Goal: Task Accomplishment & Management: Use online tool/utility

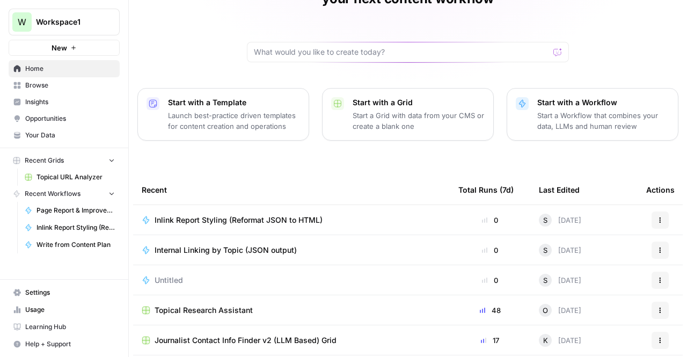
click at [280, 205] on td "Inlink Report Styling (Reformat JSON to HTML)" at bounding box center [291, 220] width 317 height 30
click at [258, 215] on span "Inlink Report Styling (Reformat JSON to HTML)" at bounding box center [239, 220] width 168 height 11
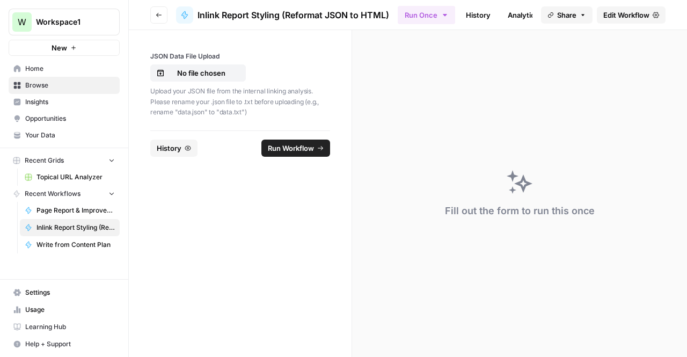
click at [476, 14] on link "History" at bounding box center [478, 14] width 38 height 17
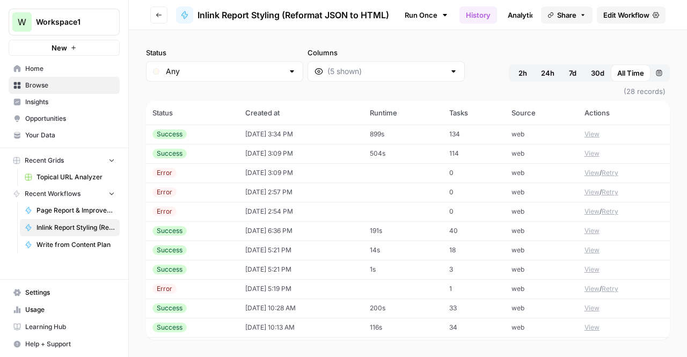
click at [617, 14] on span "Edit Workflow" at bounding box center [626, 15] width 46 height 11
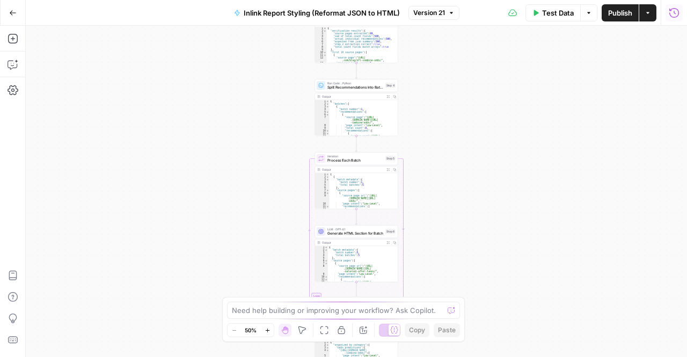
click at [672, 14] on icon "button" at bounding box center [674, 13] width 11 height 11
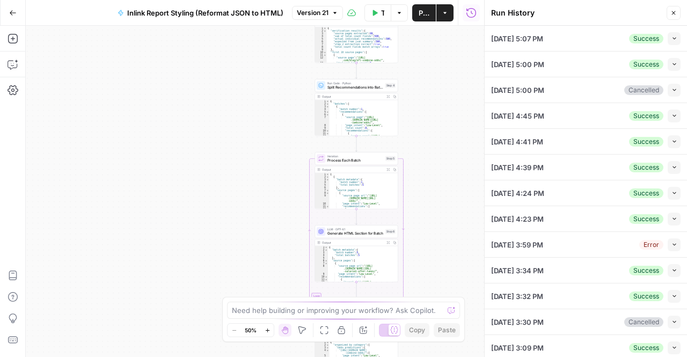
click at [672, 38] on icon "button" at bounding box center [675, 38] width 6 height 6
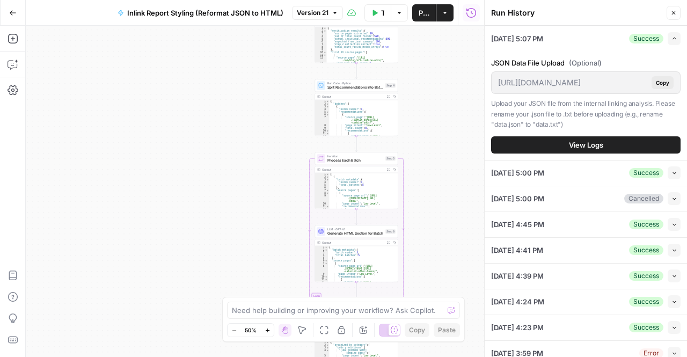
click at [589, 136] on button "View Logs" at bounding box center [585, 144] width 189 height 17
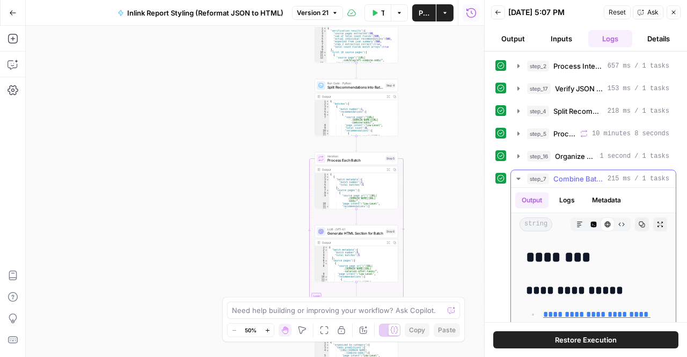
scroll to position [65, 0]
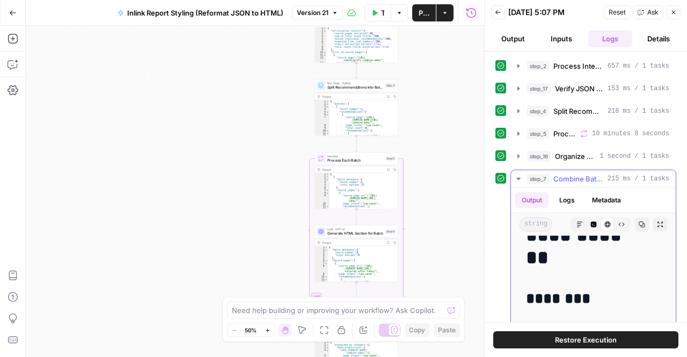
click at [635, 225] on button "Copy" at bounding box center [642, 224] width 14 height 14
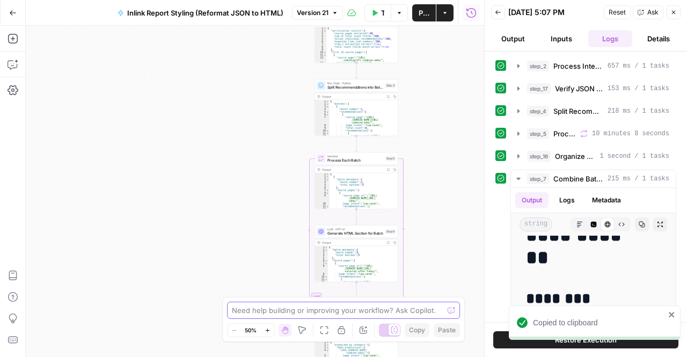
click at [317, 311] on textarea at bounding box center [337, 310] width 211 height 11
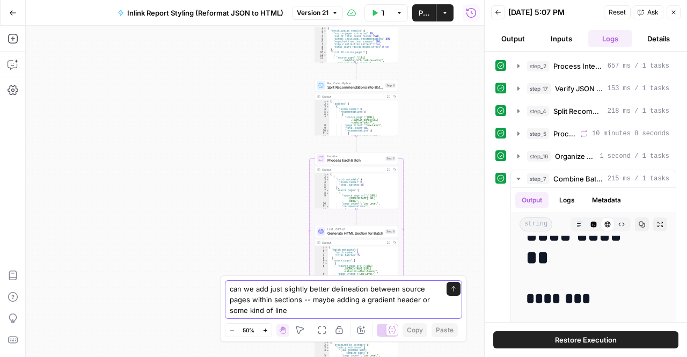
type textarea "can we add just slightly better delineation between source pages within section…"
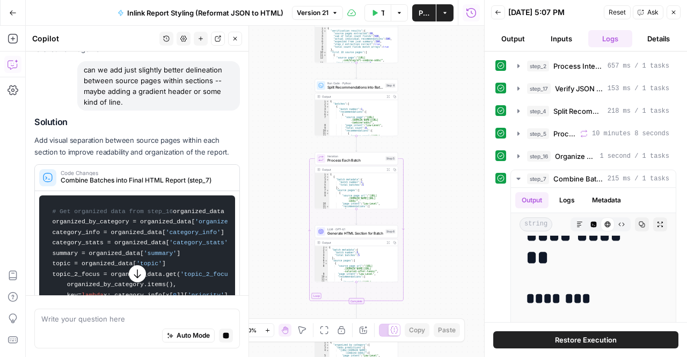
scroll to position [76, 0]
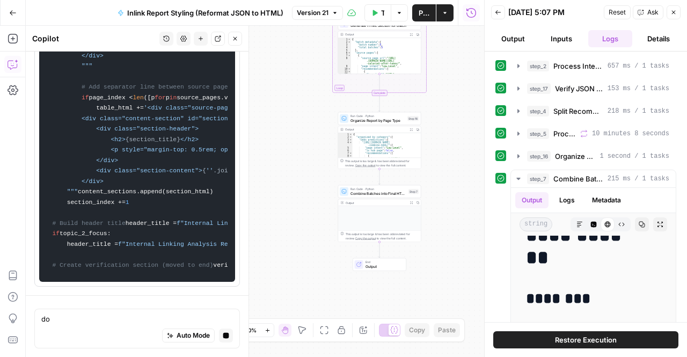
type textarea "d"
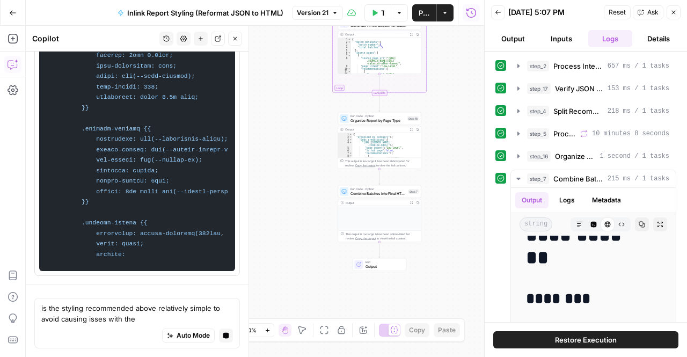
click at [101, 324] on textarea "is the styling recommended above relatively simple to avoid causing isses with …" at bounding box center [137, 313] width 192 height 21
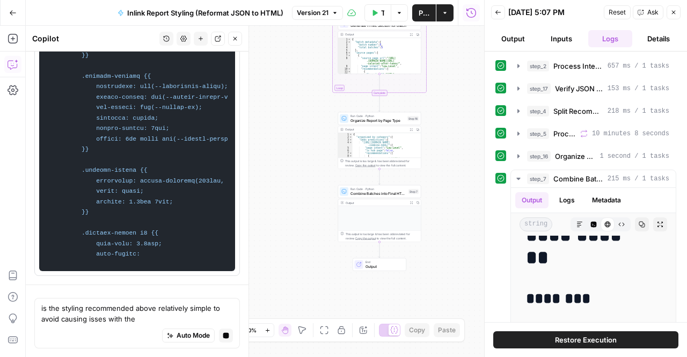
click at [99, 322] on textarea "is the styling recommended above relatively simple to avoid causing isses with …" at bounding box center [137, 313] width 192 height 21
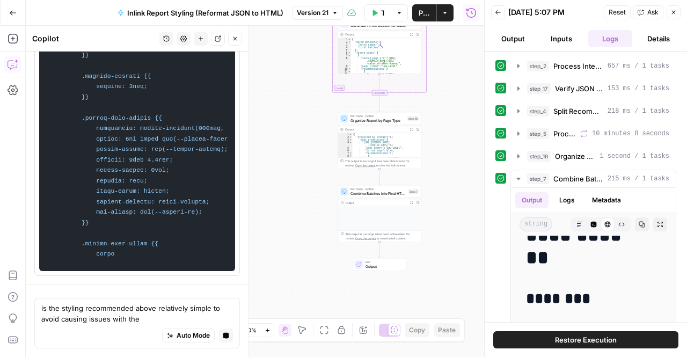
click at [150, 325] on div "Auto Mode Stop generating" at bounding box center [137, 336] width 192 height 24
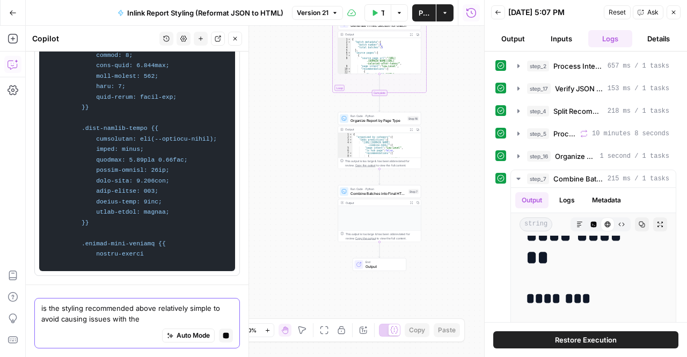
click at [147, 318] on textarea "is the styling recommended above relatively simple to avoid causing issues with…" at bounding box center [137, 313] width 192 height 21
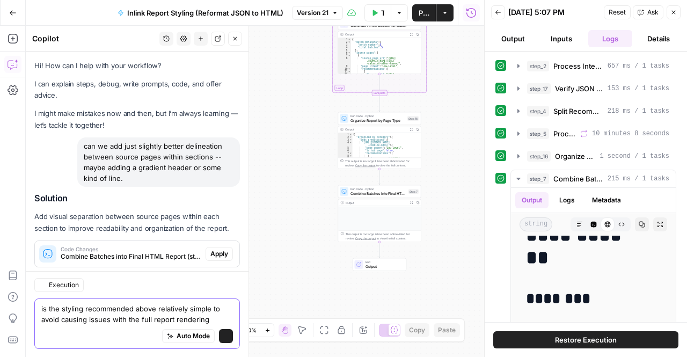
scroll to position [20, 0]
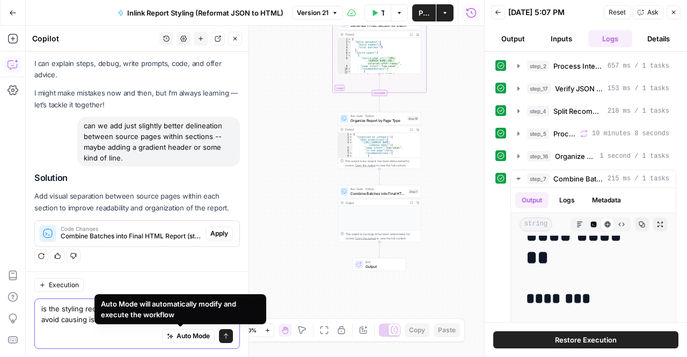
type textarea "is the styling recommended above relatively simple to avoid causing issues with…"
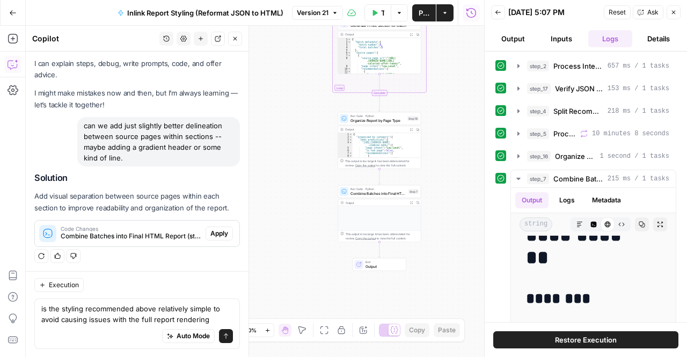
click at [228, 331] on div "is the styling recommended above relatively simple to avoid causing issues with…" at bounding box center [137, 323] width 206 height 50
click at [221, 333] on button "Send" at bounding box center [226, 336] width 14 height 14
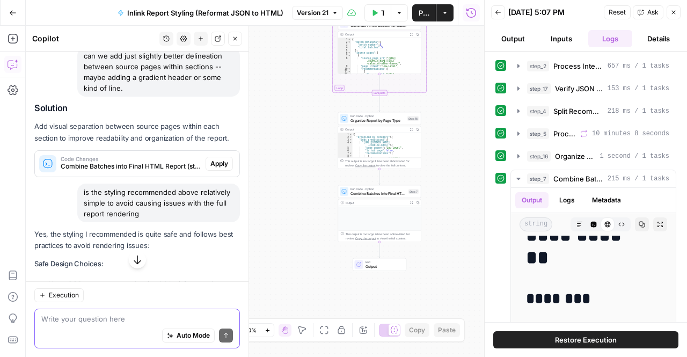
scroll to position [91, 0]
click at [213, 160] on span "Apply" at bounding box center [219, 163] width 18 height 10
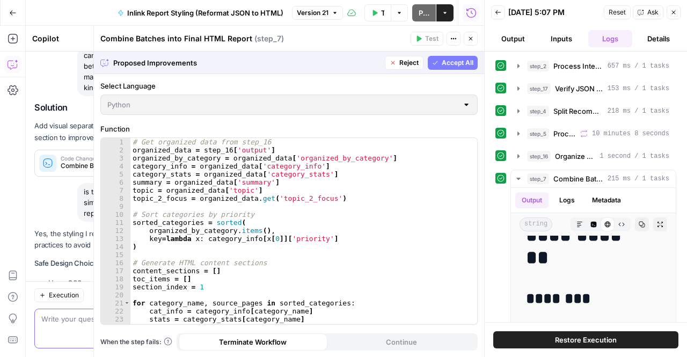
click at [445, 65] on span "Accept All" at bounding box center [458, 63] width 32 height 10
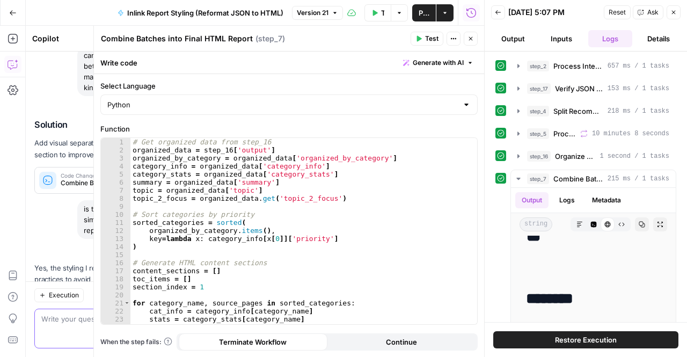
scroll to position [0, 0]
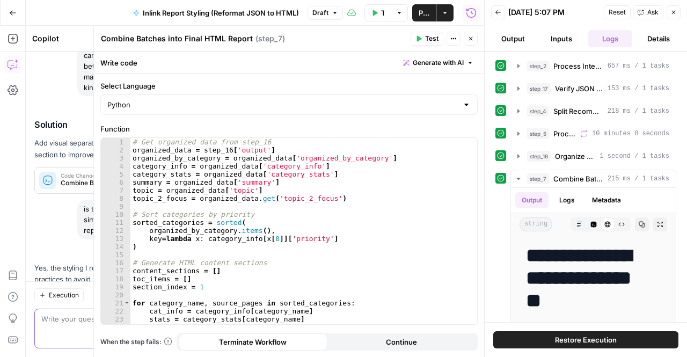
click at [468, 42] on button "Close" at bounding box center [471, 39] width 14 height 14
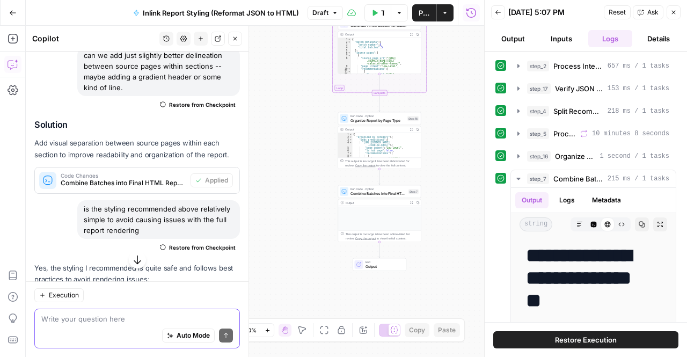
click at [502, 174] on icon at bounding box center [501, 178] width 8 height 8
click at [556, 178] on span "Combine Batches into Final HTML Report" at bounding box center [578, 178] width 50 height 11
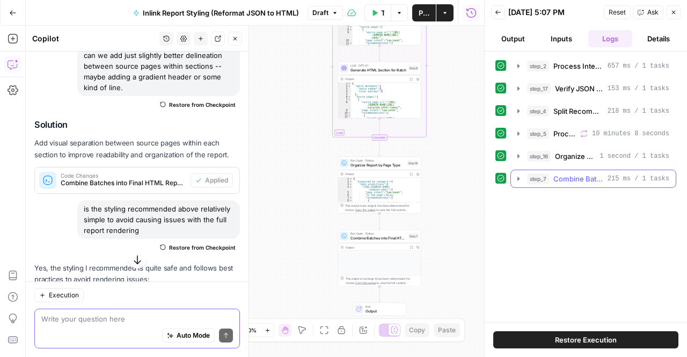
click at [514, 178] on icon "button" at bounding box center [518, 178] width 9 height 9
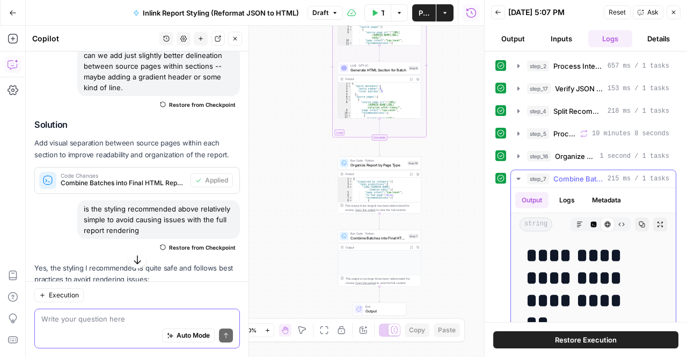
click at [514, 177] on icon "button" at bounding box center [518, 178] width 9 height 9
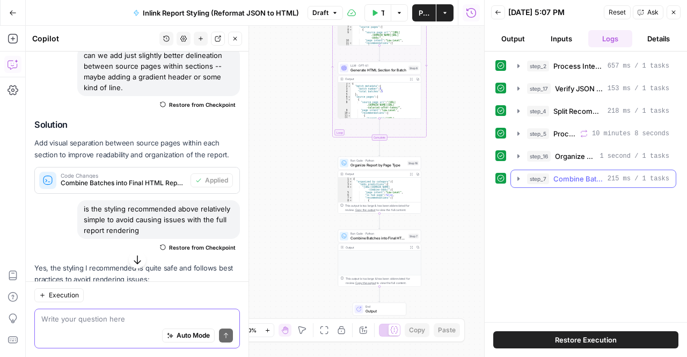
click at [514, 177] on icon "button" at bounding box center [518, 178] width 9 height 9
click at [558, 177] on span "Combine Batches into Final HTML Report" at bounding box center [578, 178] width 50 height 11
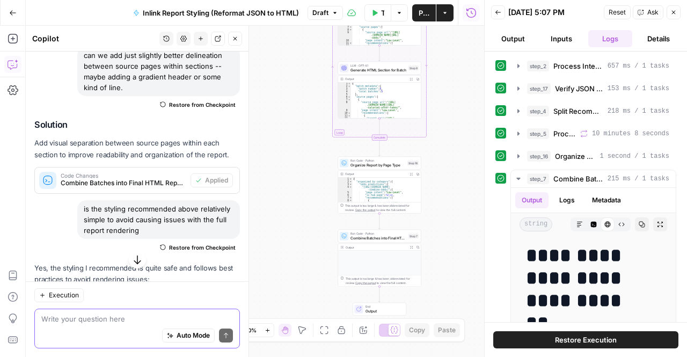
click at [499, 174] on icon at bounding box center [501, 178] width 8 height 8
click at [375, 240] on span "Combine Batches into Final HTML Report" at bounding box center [379, 237] width 56 height 5
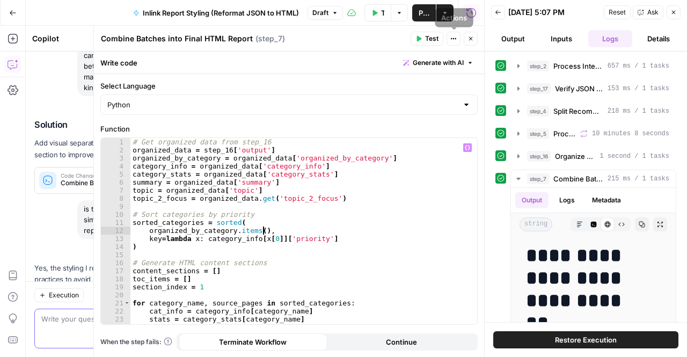
click at [468, 41] on icon "button" at bounding box center [471, 38] width 6 height 6
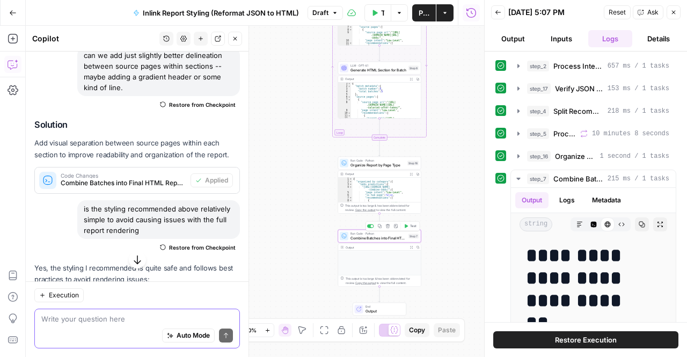
click at [412, 225] on span "Test" at bounding box center [413, 226] width 6 height 5
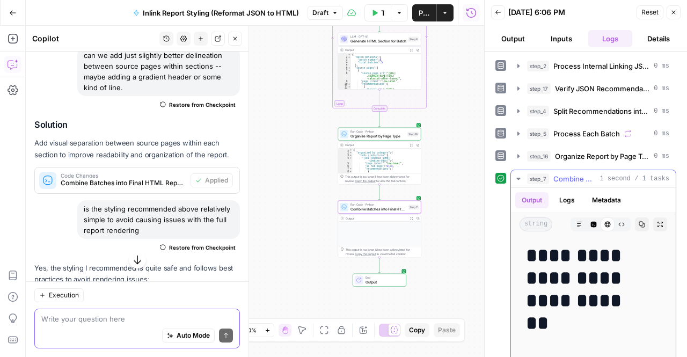
click at [639, 222] on icon "button" at bounding box center [642, 225] width 6 height 6
click at [591, 223] on icon "button" at bounding box center [594, 225] width 6 height 6
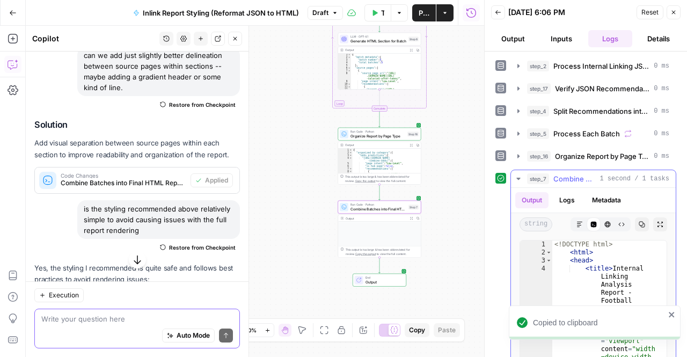
click at [639, 222] on icon "button" at bounding box center [642, 224] width 6 height 6
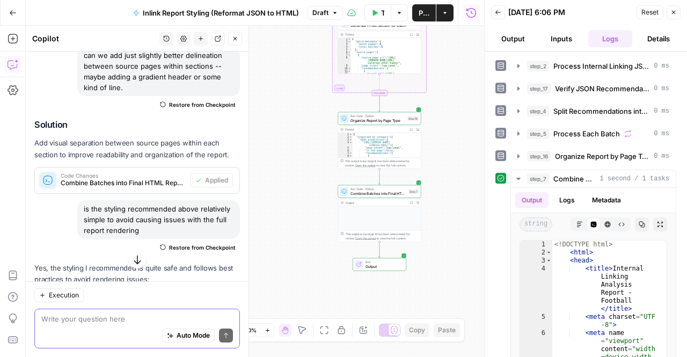
click at [135, 257] on icon "button" at bounding box center [137, 259] width 11 height 11
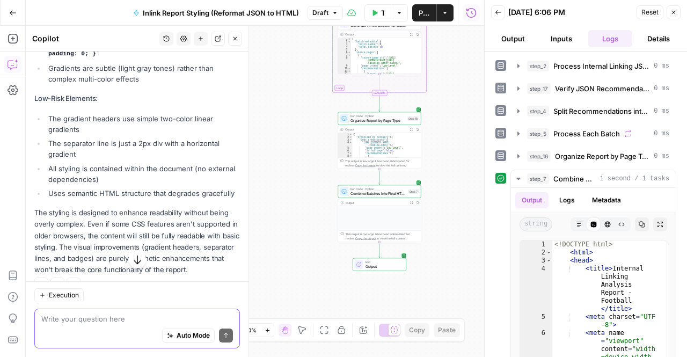
scroll to position [589, 0]
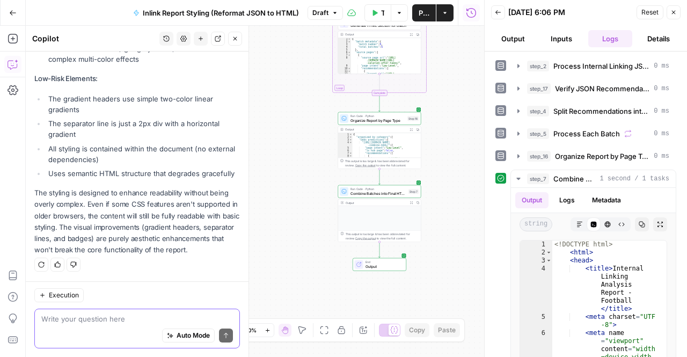
click at [420, 20] on button "Publish" at bounding box center [424, 12] width 24 height 17
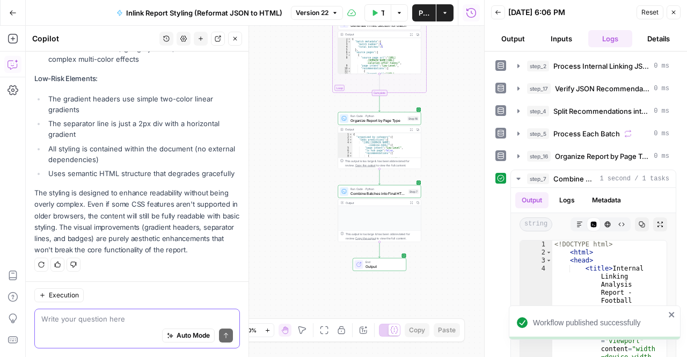
click at [678, 12] on button "Close" at bounding box center [674, 12] width 14 height 14
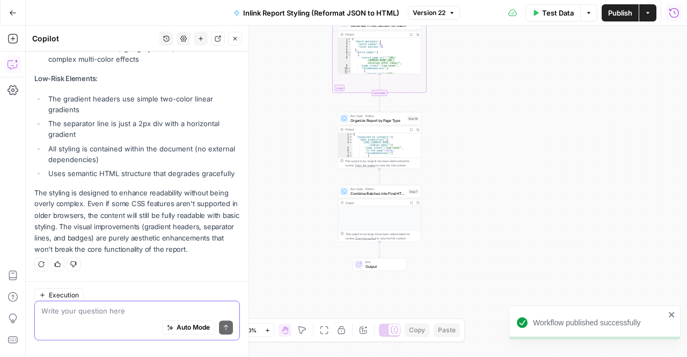
scroll to position [589, 0]
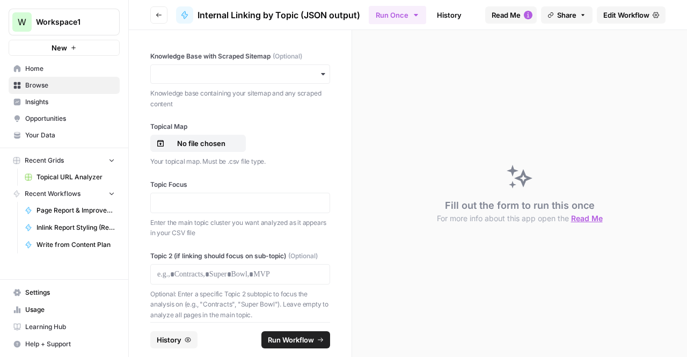
click at [611, 23] on link "Edit Workflow" at bounding box center [631, 14] width 69 height 17
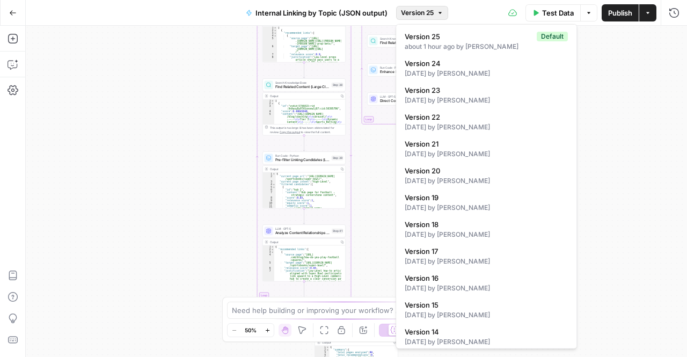
click at [440, 13] on icon "button" at bounding box center [440, 13] width 3 height 2
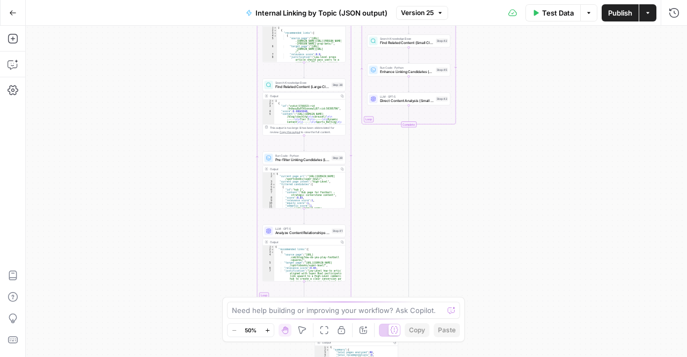
click at [440, 12] on icon "button" at bounding box center [440, 13] width 6 height 6
click at [520, 69] on div "true false Workflow Input Settings Inputs Run Code · Python Extract Available T…" at bounding box center [356, 191] width 661 height 331
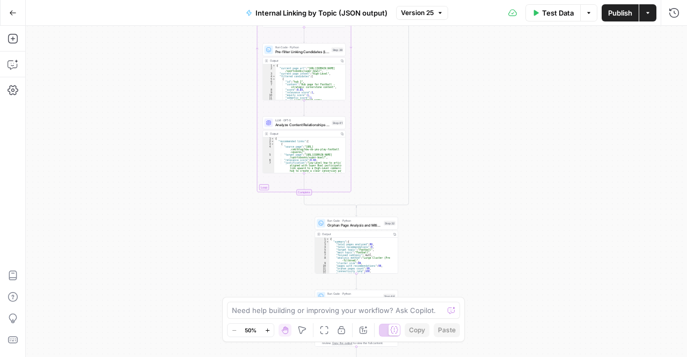
click at [19, 17] on button "Go Back" at bounding box center [12, 12] width 19 height 19
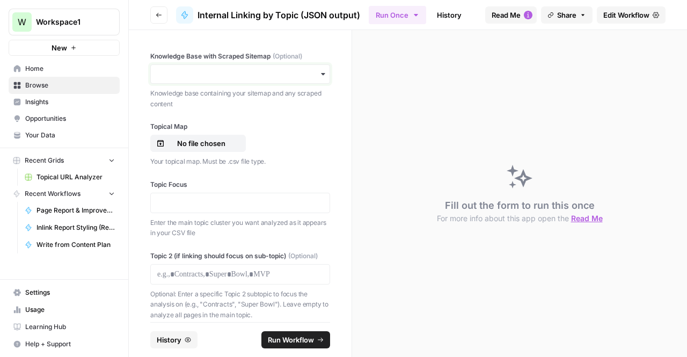
click at [236, 74] on input "Knowledge Base with Scraped Sitemap (Optional)" at bounding box center [240, 74] width 166 height 11
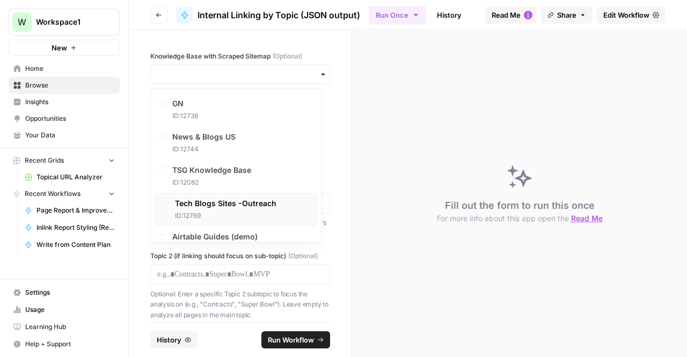
scroll to position [250, 0]
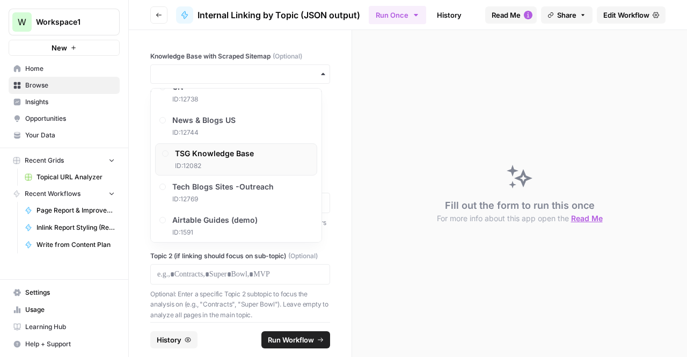
click at [239, 150] on span "TSG Knowledge Base" at bounding box center [214, 153] width 79 height 11
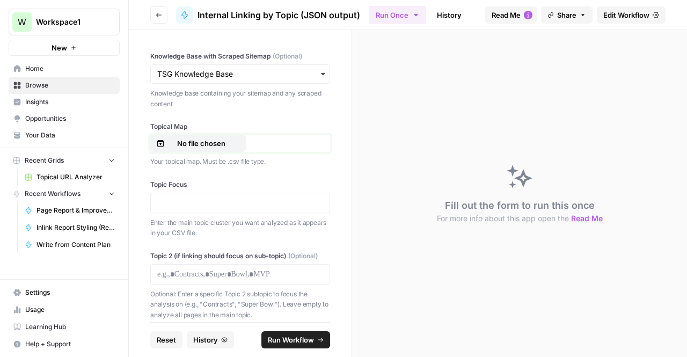
click at [167, 146] on p "No file chosen" at bounding box center [201, 143] width 69 height 11
click at [191, 208] on div at bounding box center [240, 203] width 180 height 20
click at [191, 200] on p at bounding box center [240, 203] width 166 height 11
click at [192, 272] on div "Topic 2 (if linking should focus on sub-topic) (Optional) Optional: Enter a spe…" at bounding box center [240, 285] width 180 height 69
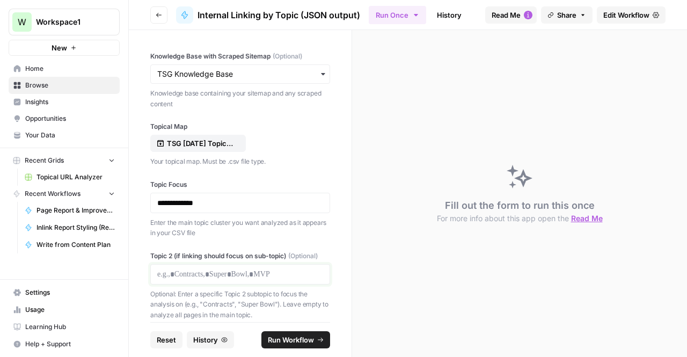
click at [186, 280] on p at bounding box center [240, 274] width 166 height 11
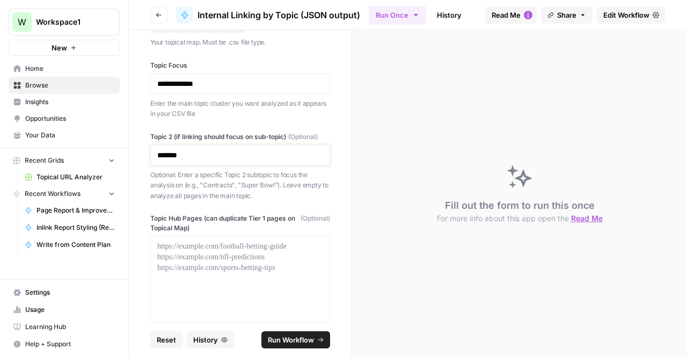
scroll to position [162, 0]
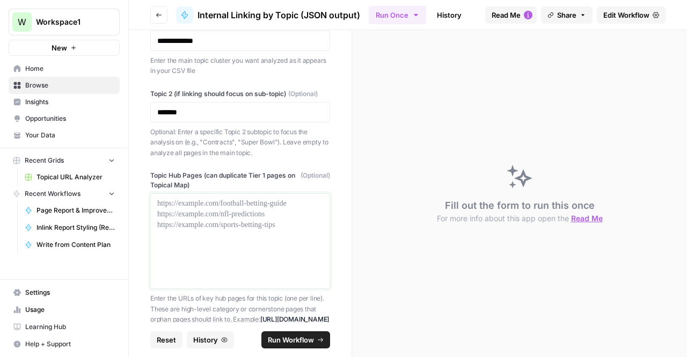
click at [185, 228] on div at bounding box center [240, 241] width 166 height 86
click at [186, 209] on p "********" at bounding box center [236, 203] width 158 height 11
click at [188, 209] on p "********" at bounding box center [236, 203] width 158 height 11
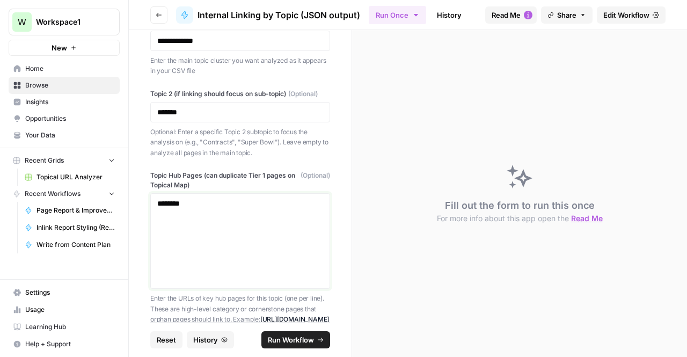
click at [188, 209] on p "********" at bounding box center [236, 203] width 158 height 11
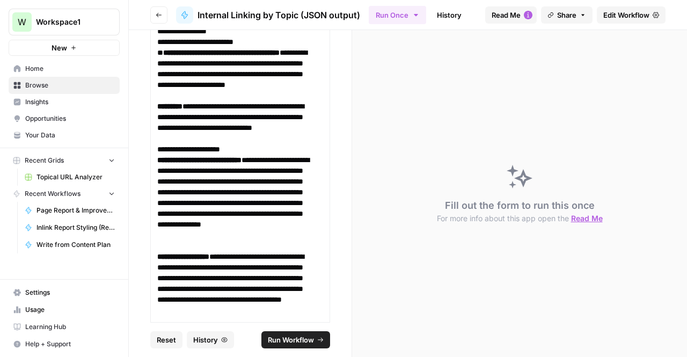
scroll to position [2274, 0]
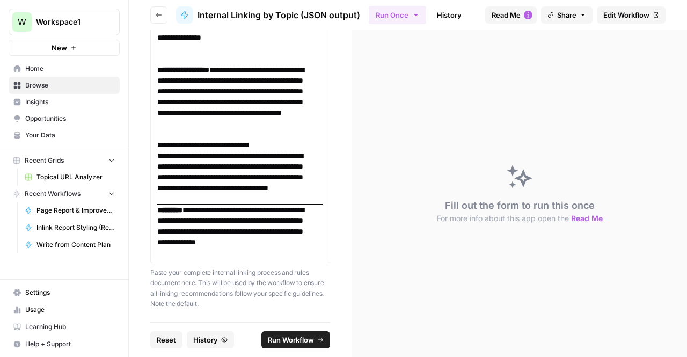
click at [284, 344] on span "Run Workflow" at bounding box center [291, 339] width 46 height 11
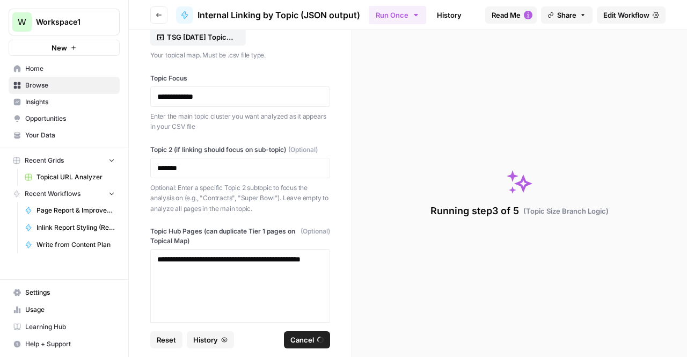
scroll to position [106, 0]
click at [641, 11] on span "Edit Workflow" at bounding box center [626, 15] width 46 height 11
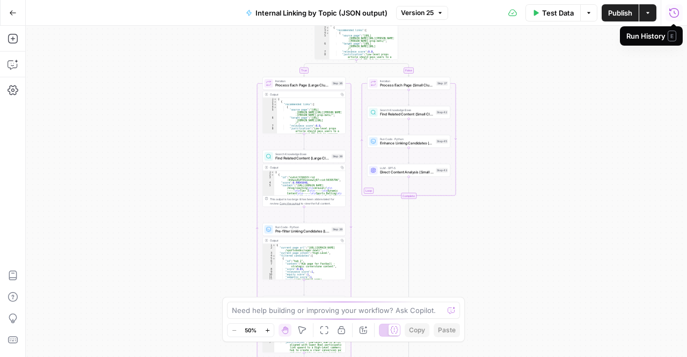
click at [677, 11] on icon "button" at bounding box center [674, 13] width 11 height 11
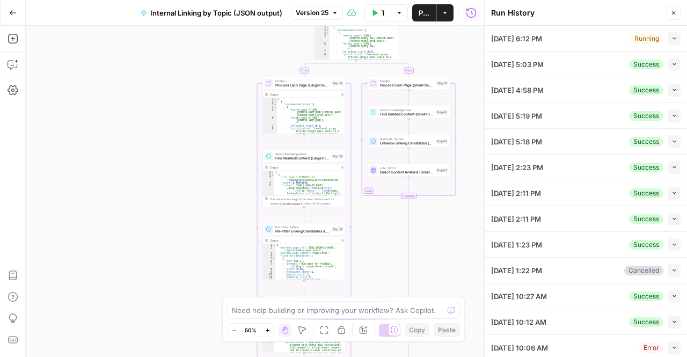
click at [670, 11] on icon "button" at bounding box center [673, 13] width 6 height 6
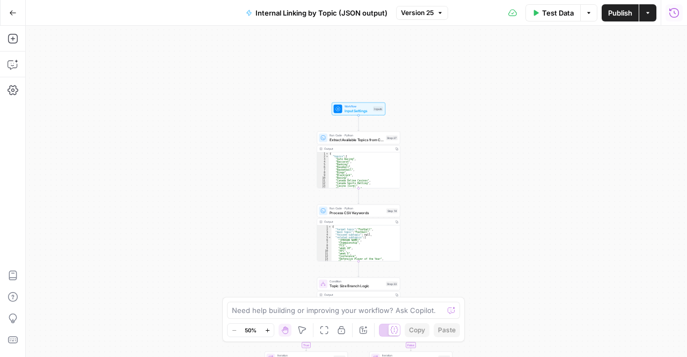
click at [341, 111] on div at bounding box center [338, 109] width 9 height 9
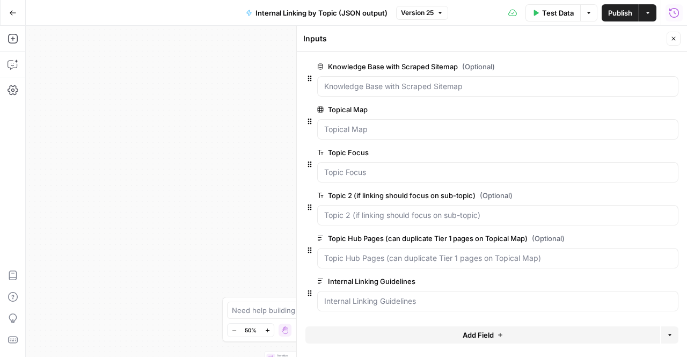
click at [632, 61] on button "edit field" at bounding box center [642, 66] width 41 height 13
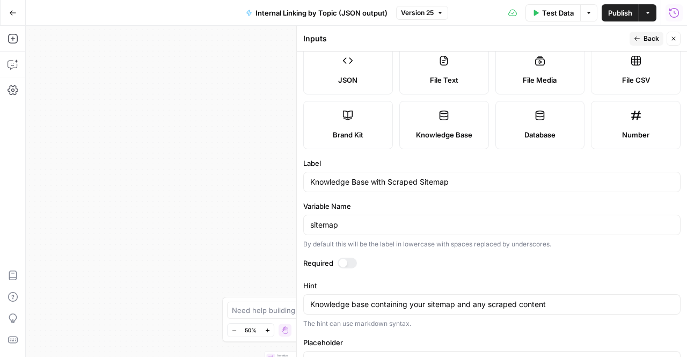
scroll to position [113, 0]
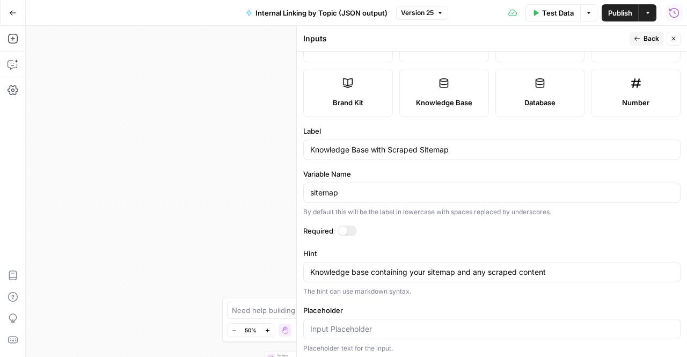
click at [638, 39] on icon "button" at bounding box center [636, 39] width 5 height 4
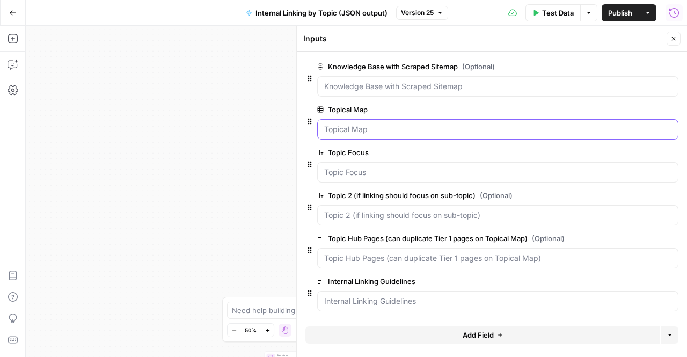
click at [478, 125] on Map "Topical Map" at bounding box center [497, 129] width 347 height 11
click at [646, 107] on span "edit field" at bounding box center [638, 109] width 24 height 9
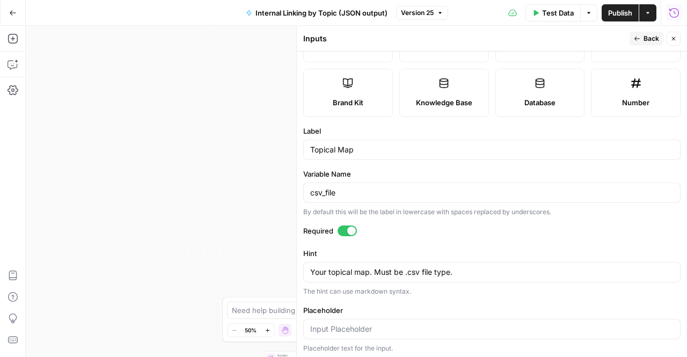
scroll to position [0, 0]
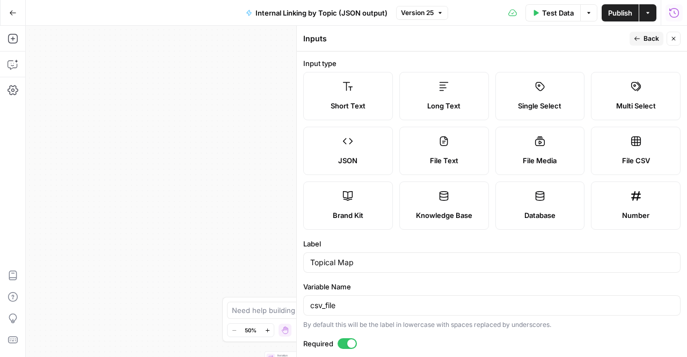
click at [637, 39] on icon "button" at bounding box center [637, 38] width 6 height 6
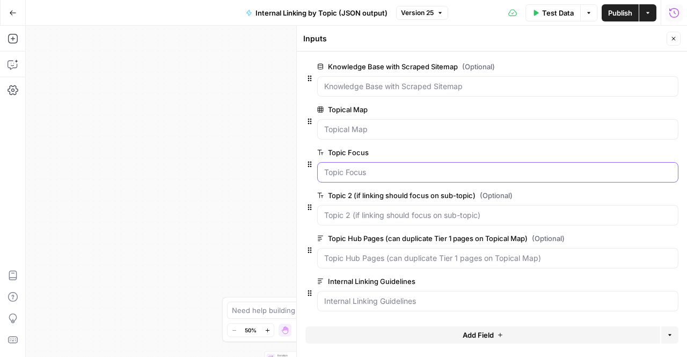
click at [425, 169] on Focus "Topic Focus" at bounding box center [497, 172] width 347 height 11
click at [635, 151] on span "edit field" at bounding box center [638, 152] width 24 height 9
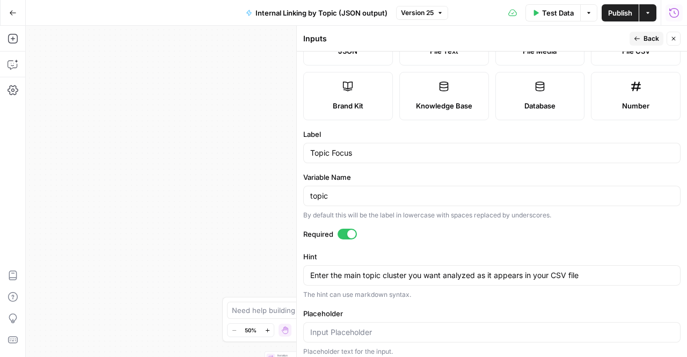
scroll to position [170, 0]
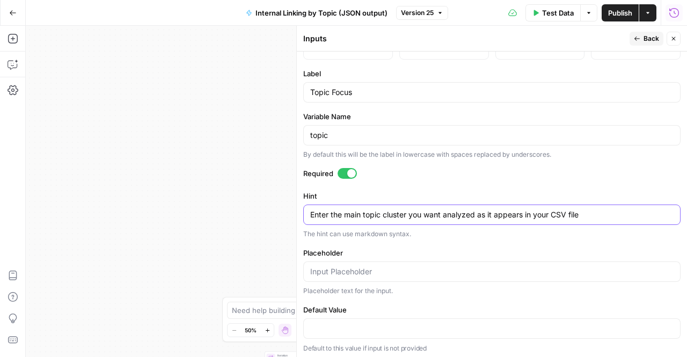
click at [601, 209] on textarea "Enter the main topic cluster you want analyzed as it appears in your CSV file" at bounding box center [491, 214] width 363 height 11
type textarea "Enter the main topic cluster you want analyzed as it appears in your CSV file."
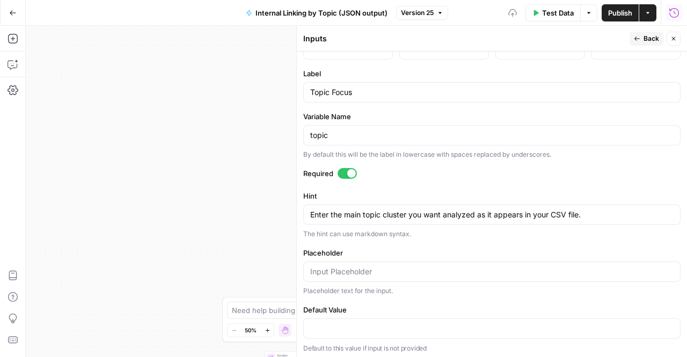
click at [532, 259] on div "Placeholder Placeholder text for the input." at bounding box center [491, 271] width 377 height 48
click at [528, 273] on input "Placeholder" at bounding box center [491, 271] width 363 height 11
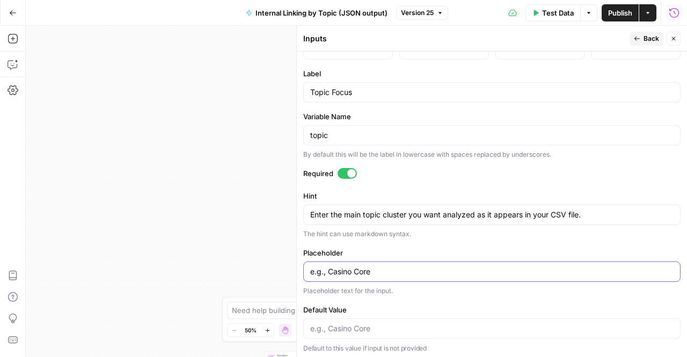
type input "e.g., Casino Core"
drag, startPoint x: 630, startPoint y: 37, endPoint x: 648, endPoint y: 35, distance: 17.8
click at [648, 35] on span "Back" at bounding box center [652, 39] width 16 height 10
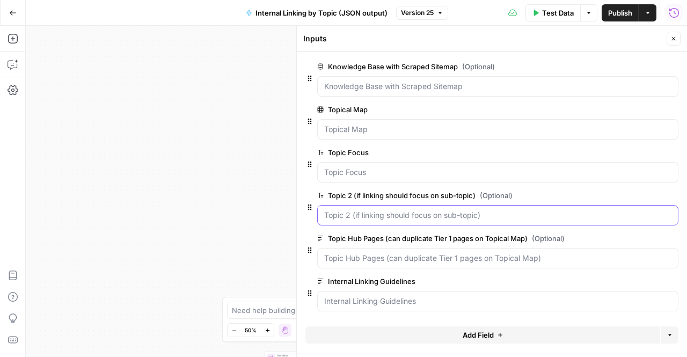
click at [428, 212] on sub-topic\) "Topic 2 (if linking should focus on sub-topic) (Optional)" at bounding box center [497, 215] width 347 height 11
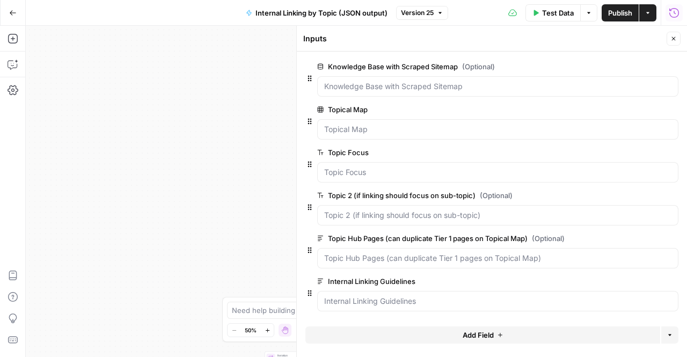
click at [636, 198] on span "edit field" at bounding box center [638, 195] width 24 height 9
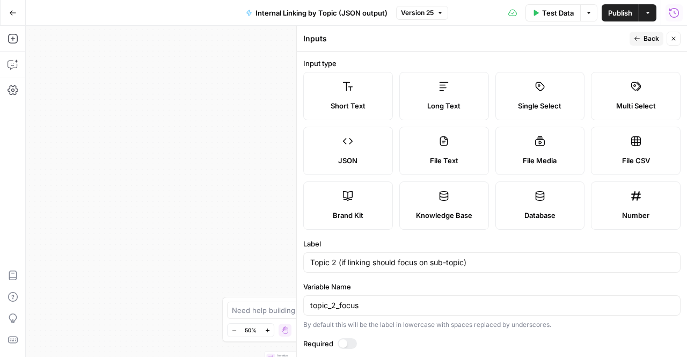
scroll to position [181, 0]
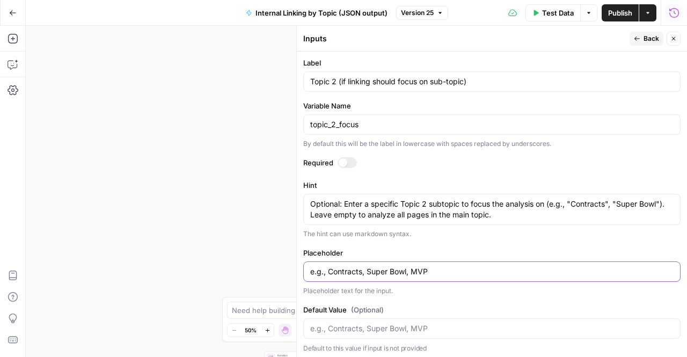
drag, startPoint x: 327, startPoint y: 267, endPoint x: 508, endPoint y: 273, distance: 181.0
drag, startPoint x: 508, startPoint y: 273, endPoint x: 459, endPoint y: 276, distance: 49.0
click at [459, 276] on div "e.g., Contracts, Super Bowl, MVP" at bounding box center [491, 271] width 377 height 20
click at [454, 261] on div "e.g., Contracts, Super Bowl, MVP" at bounding box center [491, 271] width 377 height 20
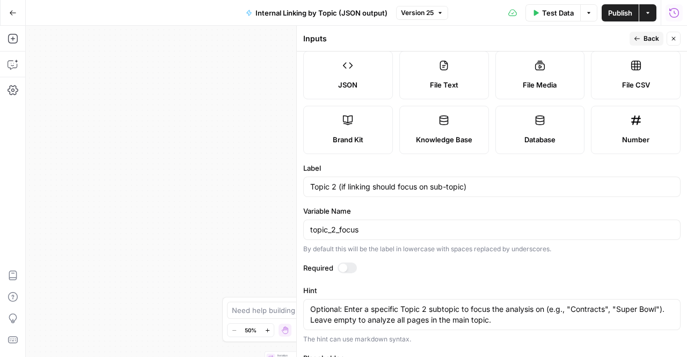
scroll to position [0, 0]
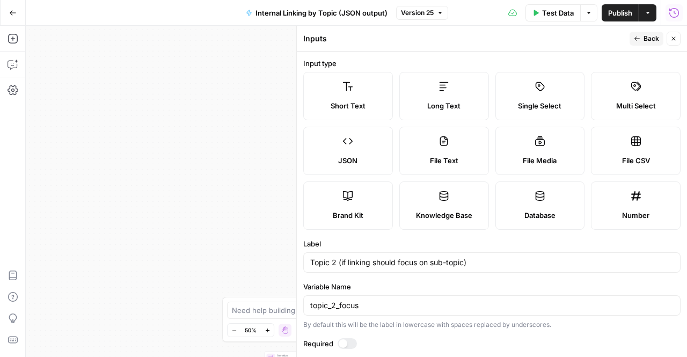
type input "e.g., Bonuses"
click at [644, 32] on button "Back" at bounding box center [647, 39] width 34 height 14
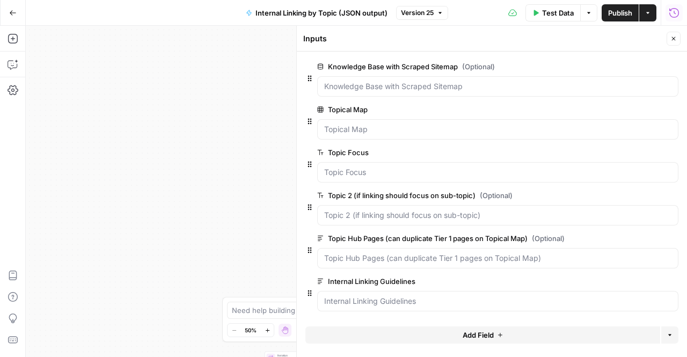
click at [629, 240] on span "edit field" at bounding box center [638, 238] width 24 height 9
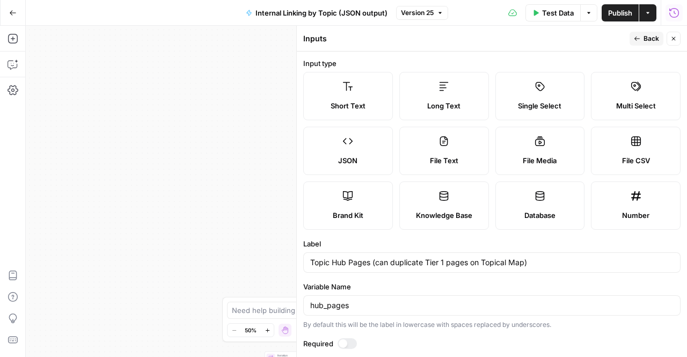
click at [646, 34] on span "Back" at bounding box center [652, 39] width 16 height 10
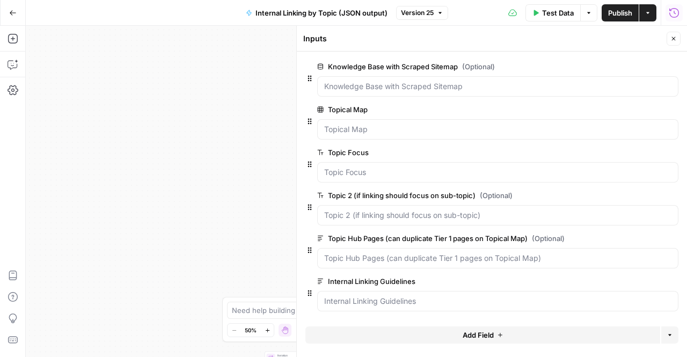
click at [668, 41] on button "Close" at bounding box center [674, 39] width 14 height 14
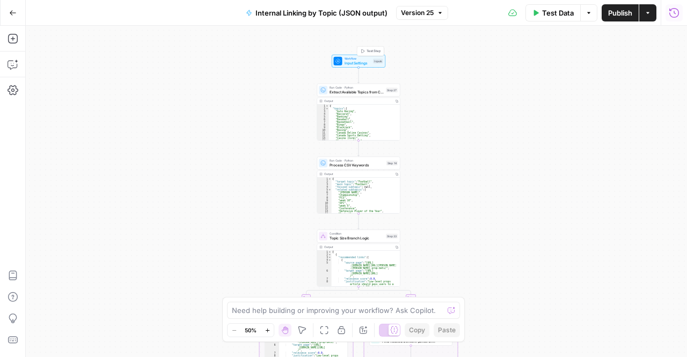
click at [346, 65] on span "Input Settings" at bounding box center [358, 62] width 27 height 5
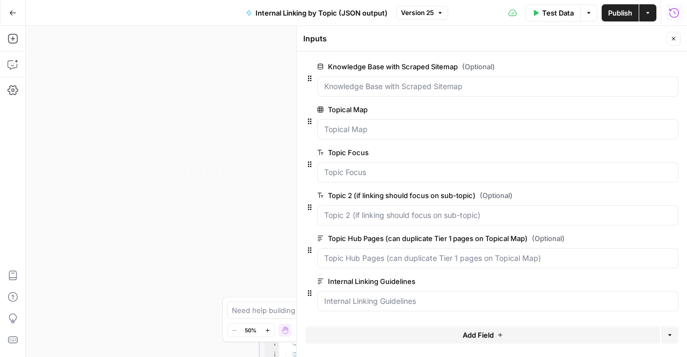
click at [622, 11] on span "Publish" at bounding box center [620, 13] width 24 height 11
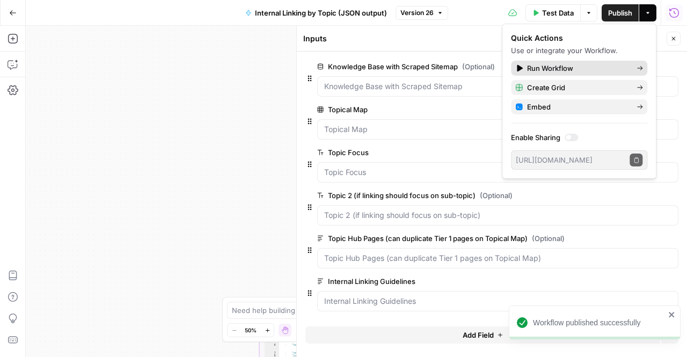
click at [534, 69] on span "Run Workflow" at bounding box center [577, 68] width 101 height 11
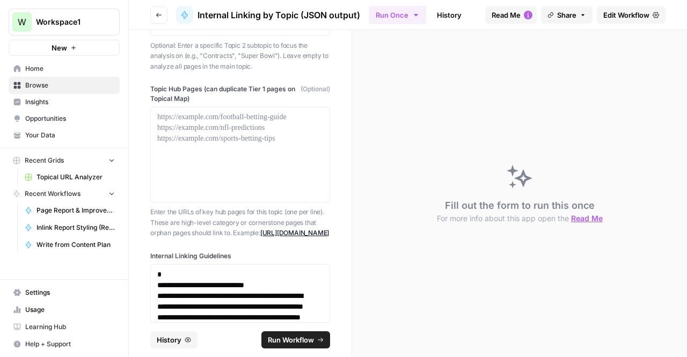
scroll to position [249, 0]
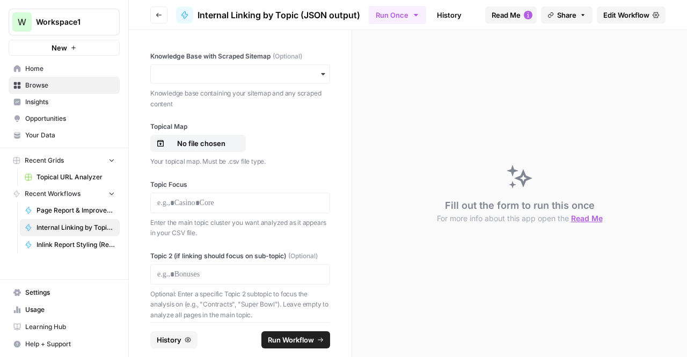
click at [624, 9] on link "Edit Workflow" at bounding box center [631, 14] width 69 height 17
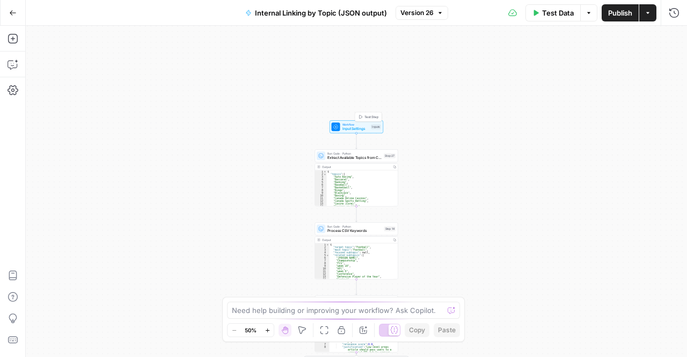
click at [356, 129] on span "Input Settings" at bounding box center [355, 128] width 27 height 5
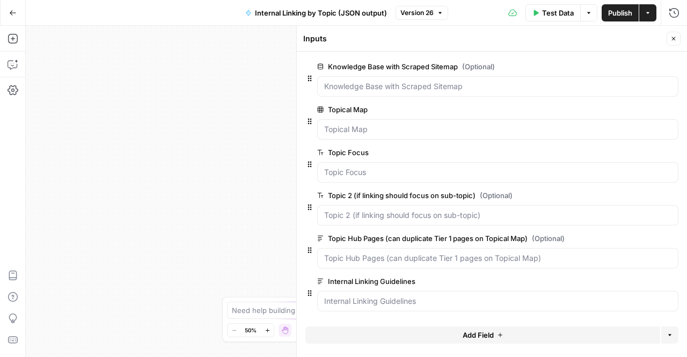
click at [643, 114] on button "edit field" at bounding box center [642, 109] width 41 height 13
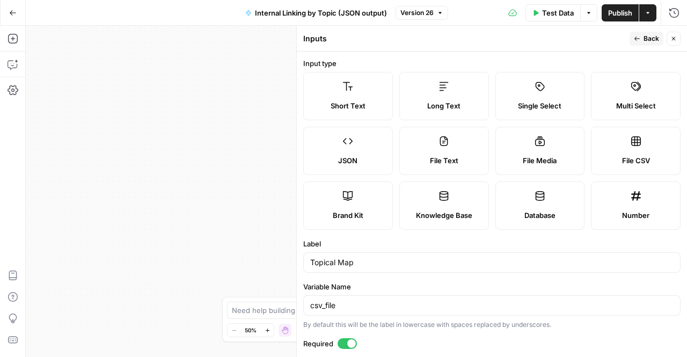
scroll to position [113, 0]
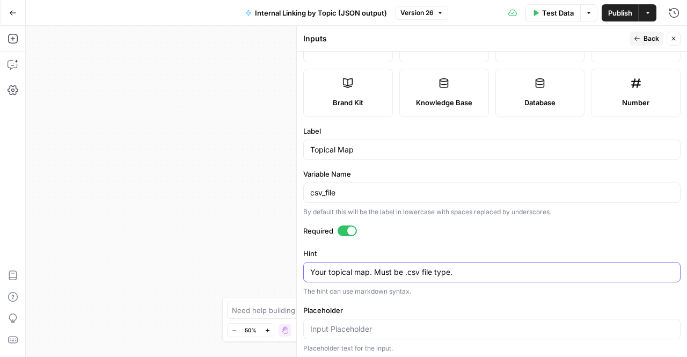
click at [376, 267] on textarea "Your topical map. Must be .csv file type." at bounding box center [491, 272] width 363 height 11
click at [370, 269] on textarea "Your topical map. Must be .csv file type." at bounding box center [491, 272] width 363 height 11
click at [398, 270] on textarea "Your topical map must be .csv file type." at bounding box center [491, 272] width 363 height 11
type textarea "Your topical map must be a .csv file type."
click at [463, 275] on div "Your topical map must be a .csv file type. Your topical map must be a .csv file…" at bounding box center [491, 272] width 377 height 20
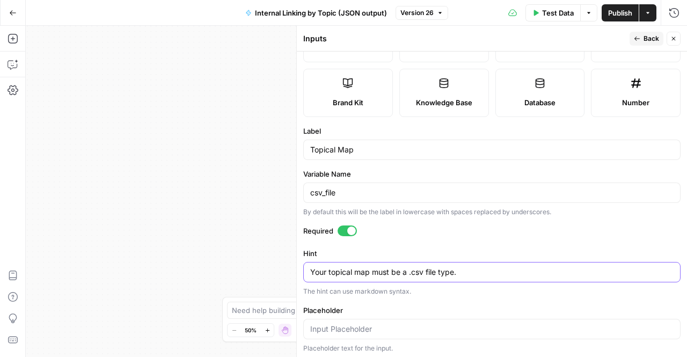
click at [465, 272] on textarea "Your topical map must be a .csv file type." at bounding box center [491, 272] width 363 height 11
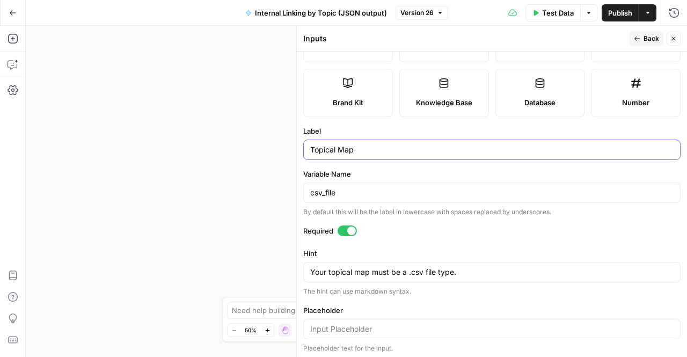
click at [432, 153] on input "Topical Map" at bounding box center [491, 149] width 363 height 11
type input "Topical Map"
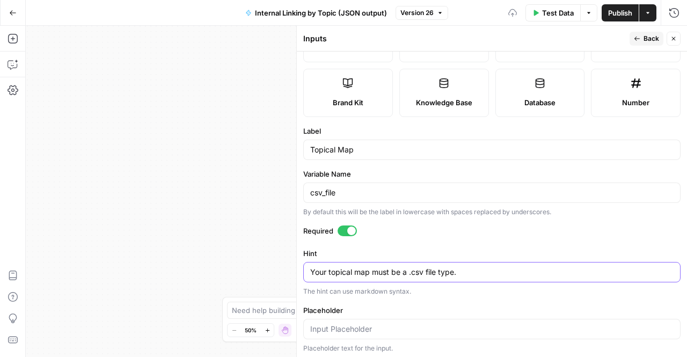
click at [485, 275] on textarea "Your topical map must be a .csv file type." at bounding box center [491, 272] width 363 height 11
drag, startPoint x: 456, startPoint y: 272, endPoint x: 639, endPoint y: 273, distance: 183.6
click at [639, 273] on textarea "Your topical map must be a .csv file type. Ideally will include:" at bounding box center [491, 272] width 363 height 11
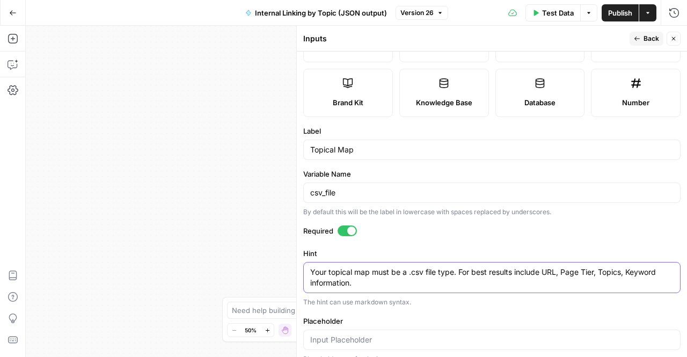
scroll to position [123, 0]
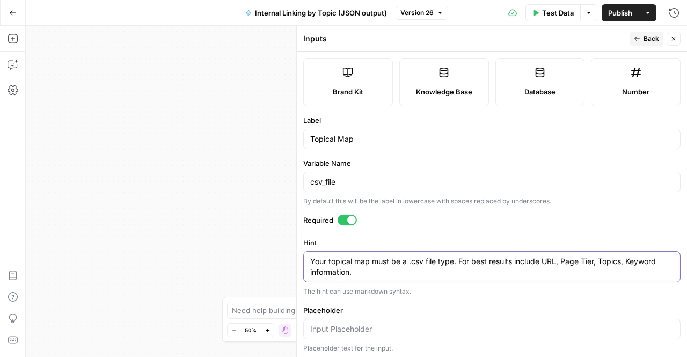
click at [616, 258] on textarea "Your topical map must be a .csv file type. For best results include URL, Page T…" at bounding box center [491, 266] width 363 height 21
click at [621, 259] on textarea "Your topical map must be a .csv file type. For best results include URL, Page T…" at bounding box center [491, 266] width 363 height 21
click at [575, 260] on textarea "Your topical map must be a .csv file type. For best results include URL, Page T…" at bounding box center [491, 266] width 363 height 21
click at [538, 273] on textarea "Your topical map must be a .csv file type. For best results include URL, Page T…" at bounding box center [491, 266] width 363 height 21
click at [510, 275] on textarea "Your topical map must be a .csv file type. For best results include URL, Page T…" at bounding box center [491, 266] width 363 height 21
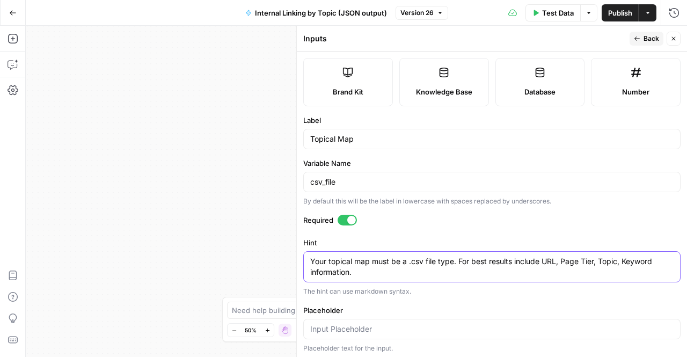
click at [622, 260] on textarea "Your topical map must be a .csv file type. For best results include URL, Page T…" at bounding box center [491, 266] width 363 height 21
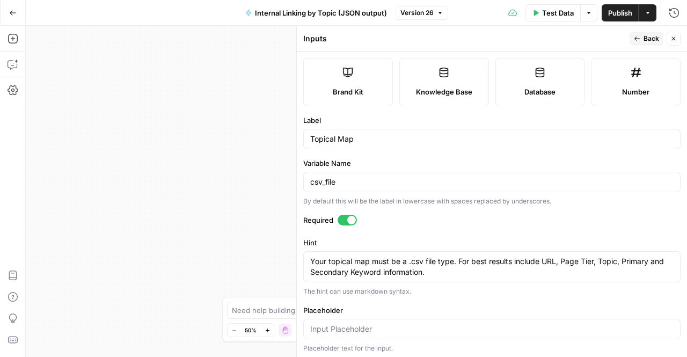
click at [678, 214] on form "Input type Short Text Long Text Single Select Multi Select JSON File Text File …" at bounding box center [492, 204] width 390 height 305
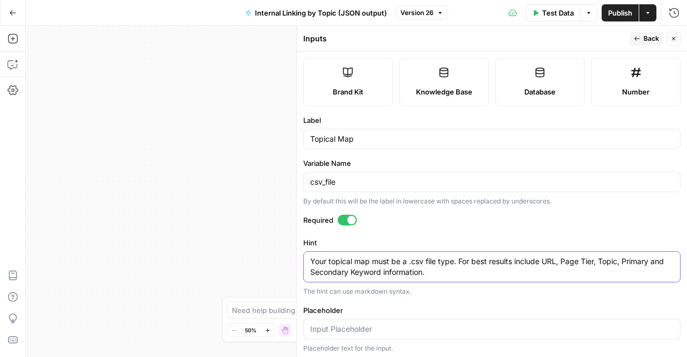
click at [494, 271] on textarea "Your topical map must be a .csv file type. For best results include URL, Page T…" at bounding box center [491, 266] width 363 height 21
paste textarea "[URL][DOMAIN_NAME]"
paste textarea "URL TIER CONTENT TYPE LINE OF BUSINESS CLUSTER TOPIC 1 TOPIC 2 TOPIC 3 PKW1 PKW…"
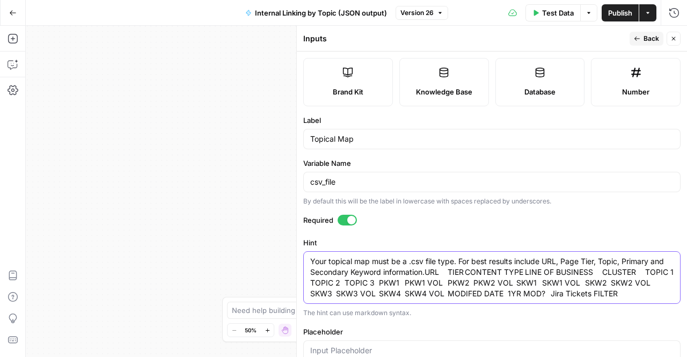
click at [542, 258] on textarea "Your topical map must be a .csv file type. For best results include URL, Page T…" at bounding box center [491, 277] width 363 height 43
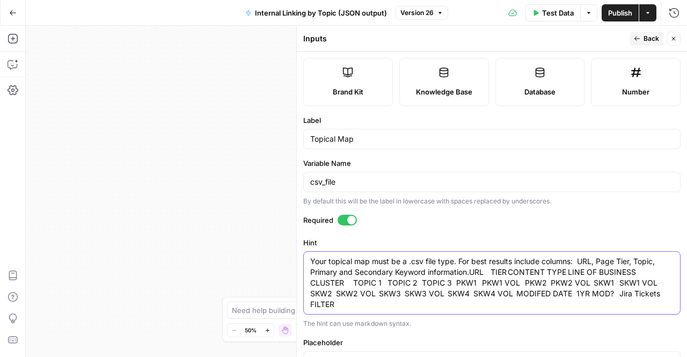
drag, startPoint x: 466, startPoint y: 268, endPoint x: 597, endPoint y: 255, distance: 131.7
click at [597, 256] on textarea "Your topical map must be a .csv file type. For best results include columns: UR…" at bounding box center [491, 283] width 363 height 54
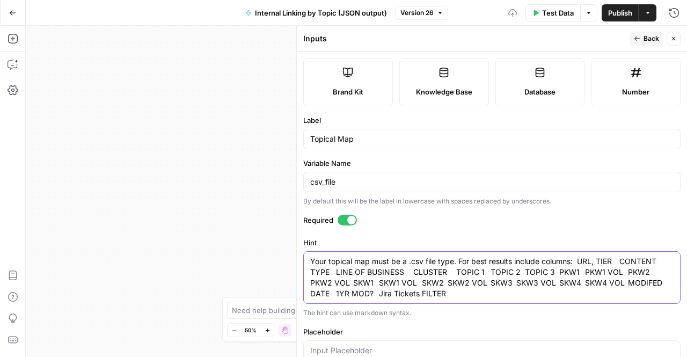
click at [616, 262] on textarea "Your topical map must be a .csv file type. For best results include columns: UR…" at bounding box center [491, 277] width 363 height 43
drag, startPoint x: 334, startPoint y: 270, endPoint x: 404, endPoint y: 272, distance: 69.8
click at [404, 272] on textarea "Your topical map must be a .csv file type. For best results include columns: UR…" at bounding box center [491, 277] width 363 height 43
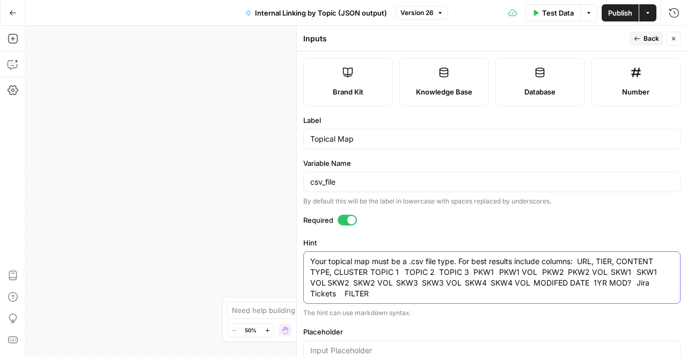
click at [366, 269] on textarea "Your topical map must be a .csv file type. For best results include columns: UR…" at bounding box center [491, 277] width 363 height 43
click at [405, 266] on textarea "Your topical map must be a .csv file type. For best results include columns: UR…" at bounding box center [491, 277] width 363 height 43
click at [439, 269] on textarea "Your topical map must be a .csv file type. For best results include columns: UR…" at bounding box center [491, 277] width 363 height 43
click at [468, 271] on textarea "Your topical map must be a .csv file type. For best results include columns: UR…" at bounding box center [491, 277] width 363 height 43
click at [498, 266] on textarea "Your topical map must be a .csv file type. For best results include columns: UR…" at bounding box center [491, 277] width 363 height 43
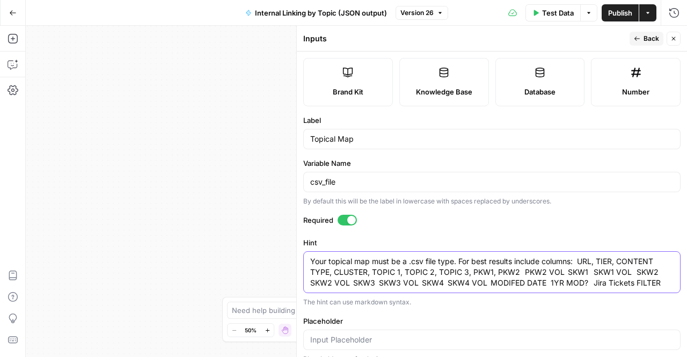
click at [523, 270] on textarea "Your topical map must be a .csv file type. For best results include columns: UR…" at bounding box center [491, 272] width 363 height 32
drag, startPoint x: 550, startPoint y: 268, endPoint x: 582, endPoint y: 270, distance: 32.8
click at [582, 270] on textarea "Your topical map must be a .csv file type. For best results include columns: UR…" at bounding box center [491, 272] width 363 height 32
drag, startPoint x: 552, startPoint y: 268, endPoint x: 585, endPoint y: 268, distance: 32.7
click at [585, 268] on textarea "Your topical map must be a .csv file type. For best results include columns: UR…" at bounding box center [491, 272] width 363 height 32
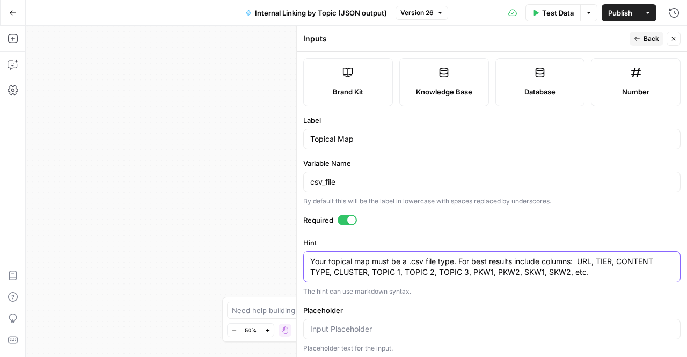
click at [575, 257] on textarea "Your topical map must be a .csv file type. For best results include columns: UR…" at bounding box center [491, 266] width 363 height 21
click at [600, 260] on textarea "Your topical map must be a .csv file type. For best results include columns: UR…" at bounding box center [491, 266] width 363 height 21
drag, startPoint x: 364, startPoint y: 271, endPoint x: 301, endPoint y: 279, distance: 64.4
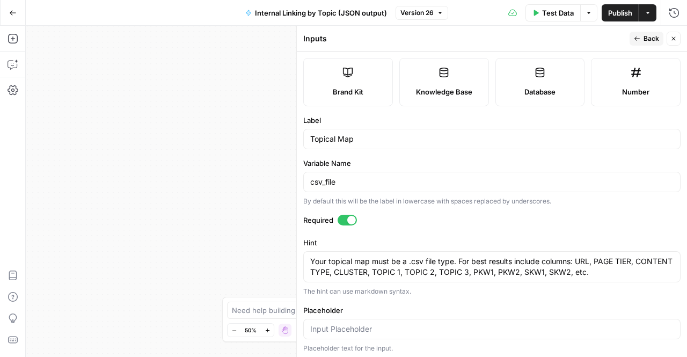
drag, startPoint x: 301, startPoint y: 279, endPoint x: 382, endPoint y: 291, distance: 82.5
click at [382, 291] on div "The hint can use markdown syntax." at bounding box center [491, 292] width 377 height 10
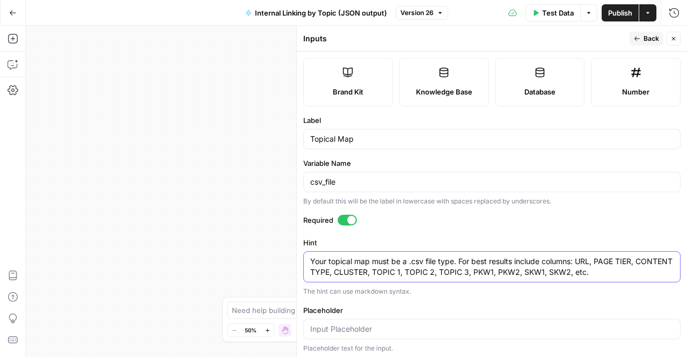
click at [388, 268] on textarea "Your topical map must be a .csv file type. For best results include columns: UR…" at bounding box center [491, 266] width 363 height 21
drag, startPoint x: 377, startPoint y: 270, endPoint x: 408, endPoint y: 272, distance: 31.2
click at [408, 272] on textarea "Your topical map must be a .csv file type. For best results include columns: UR…" at bounding box center [491, 266] width 363 height 21
type textarea "Your topical map must be a .csv file type. For best results include columns: UR…"
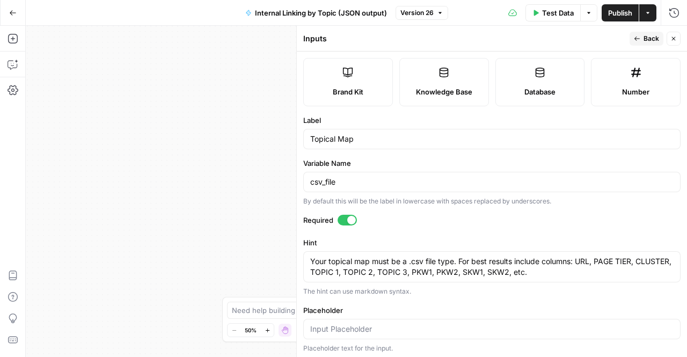
click at [500, 292] on div "The hint can use markdown syntax." at bounding box center [491, 292] width 377 height 10
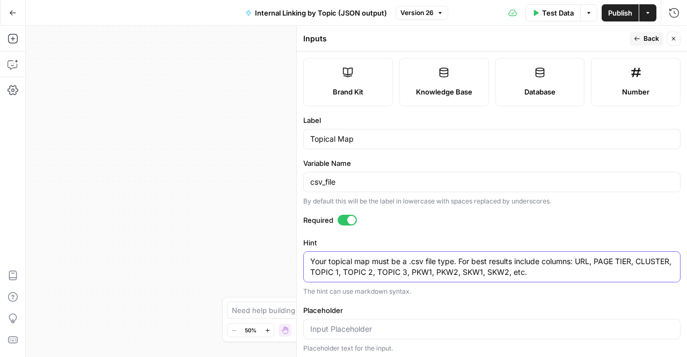
click at [486, 262] on textarea "Your topical map must be a .csv file type. For best results include columns: UR…" at bounding box center [491, 266] width 363 height 21
click at [517, 269] on textarea "Your topical map must be a .csv file type. For best results include columns: UR…" at bounding box center [491, 266] width 363 height 21
click at [577, 267] on textarea "Your topical map must be a .csv file type. For best results include columns: UR…" at bounding box center [491, 266] width 363 height 21
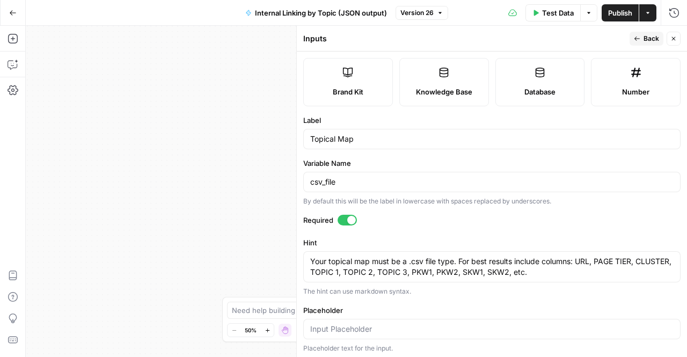
click at [650, 33] on button "Back" at bounding box center [647, 39] width 34 height 14
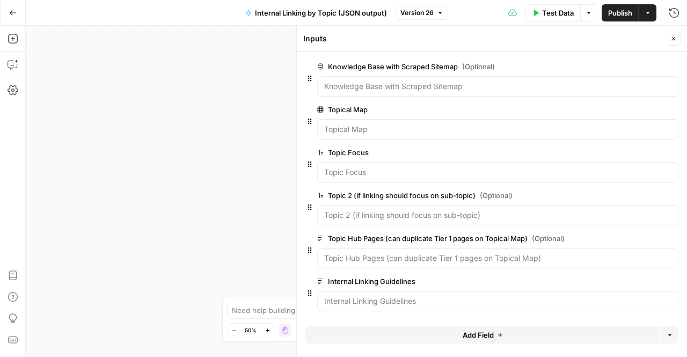
click at [630, 152] on span "edit field" at bounding box center [638, 152] width 24 height 9
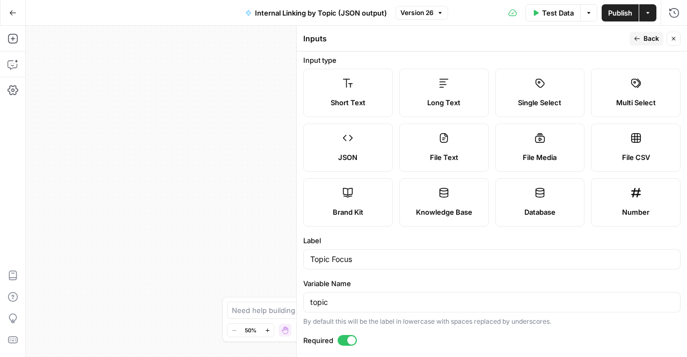
scroll to position [1, 0]
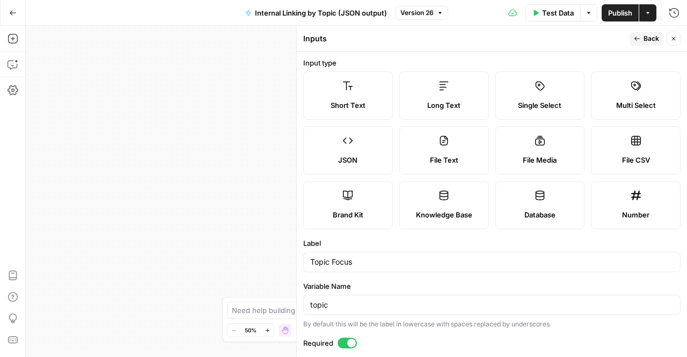
click at [649, 34] on span "Back" at bounding box center [652, 39] width 16 height 10
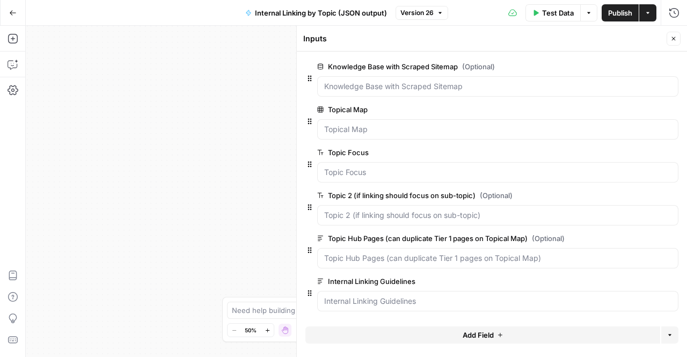
click at [403, 264] on div at bounding box center [497, 258] width 361 height 20
click at [637, 234] on span "edit field" at bounding box center [638, 238] width 24 height 9
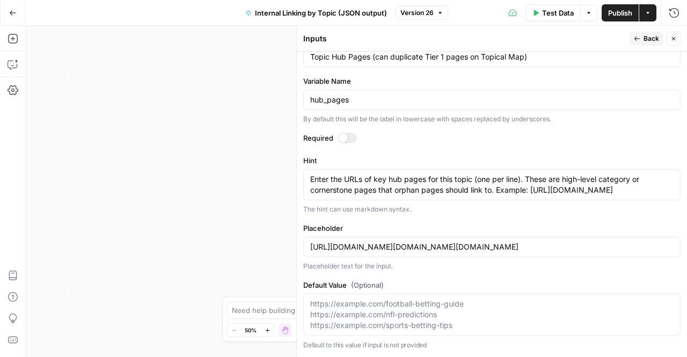
scroll to position [212, 0]
click at [405, 246] on input "https://example.com/football-betting-guidehttps://example.com/nfl-predictionsht…" at bounding box center [491, 247] width 363 height 11
drag, startPoint x: 458, startPoint y: 251, endPoint x: 574, endPoint y: 246, distance: 116.0
click at [574, 246] on input "https://example.com/football-betting-guidehttps://example.com/nfl-predictionsht…" at bounding box center [491, 247] width 363 height 11
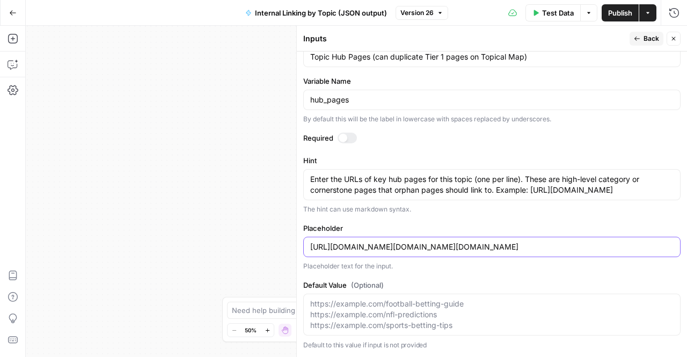
click at [574, 246] on input "https://example.com/football-betting-guidehttps://example.com/nfl-predictionsht…" at bounding box center [491, 247] width 363 height 11
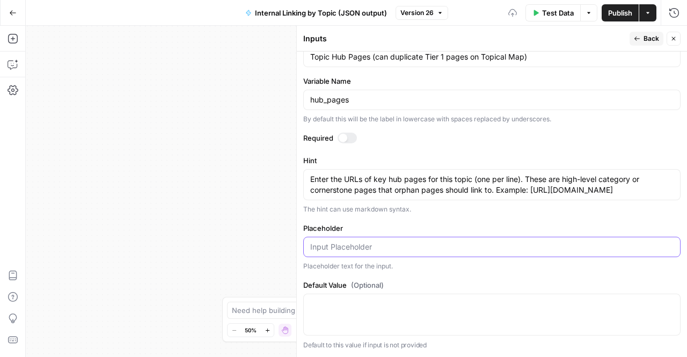
click at [574, 246] on input "Placeholder" at bounding box center [491, 247] width 363 height 11
drag, startPoint x: 329, startPoint y: 244, endPoint x: 382, endPoint y: 246, distance: 53.7
click at [382, 246] on input "e.g., https://" at bounding box center [491, 247] width 363 height 11
paste input "www.thesportsgeek.com/online-casinos/bonuses/"
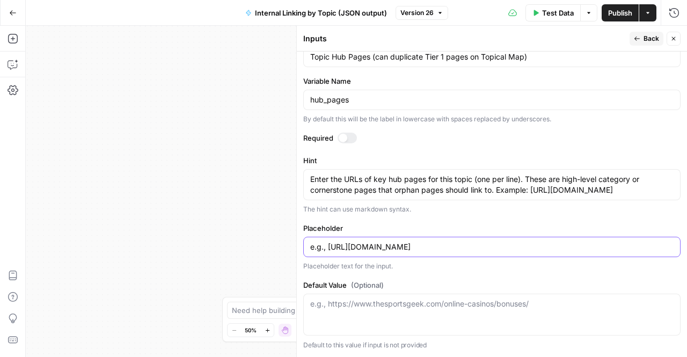
type input "e.g., https://www.thesportsgeek.com/online-casinos/bonuses/"
click at [639, 34] on button "Back" at bounding box center [647, 39] width 34 height 14
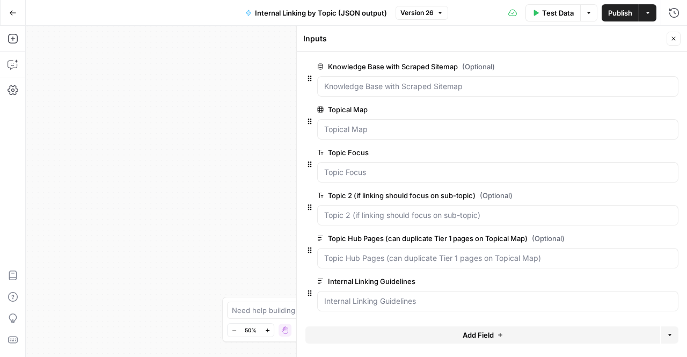
drag, startPoint x: 638, startPoint y: 278, endPoint x: 649, endPoint y: 284, distance: 13.3
click at [649, 284] on button "edit field" at bounding box center [642, 281] width 41 height 13
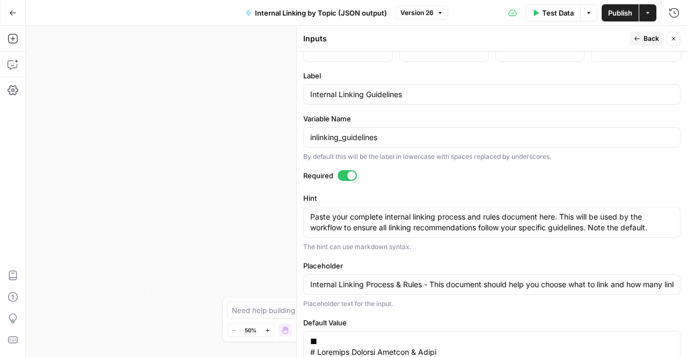
scroll to position [169, 0]
drag, startPoint x: 656, startPoint y: 225, endPoint x: 591, endPoint y: 226, distance: 65.5
click at [591, 226] on textarea "Paste your complete internal linking process and rules document here. This will…" at bounding box center [491, 221] width 363 height 21
click at [310, 217] on textarea "Paste your complete internal linking process and rules document here. This will…" at bounding box center [491, 221] width 363 height 21
paste textarea "Note the default."
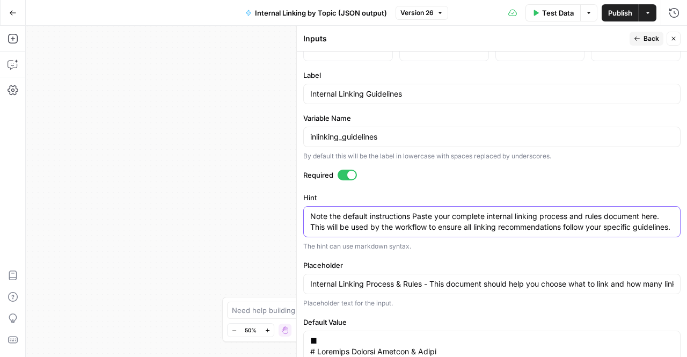
click at [310, 217] on textarea "Note the default instructions Paste your complete internal linking process and …" at bounding box center [491, 221] width 363 height 21
click at [409, 219] on textarea "Use the default instructions Paste your complete internal linking process and r…" at bounding box center [491, 221] width 363 height 21
click at [456, 221] on textarea "Use the default instructions or paste your complete internal linking process an…" at bounding box center [491, 221] width 363 height 21
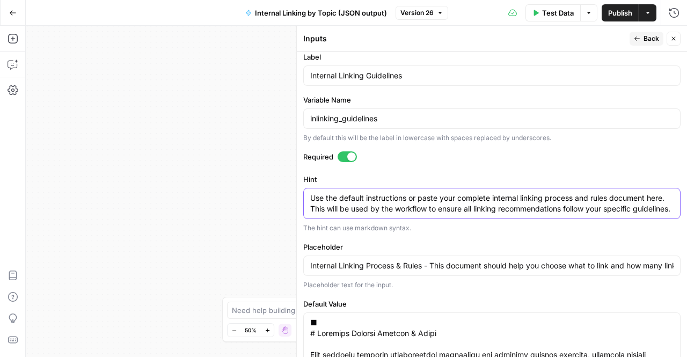
scroll to position [187, 0]
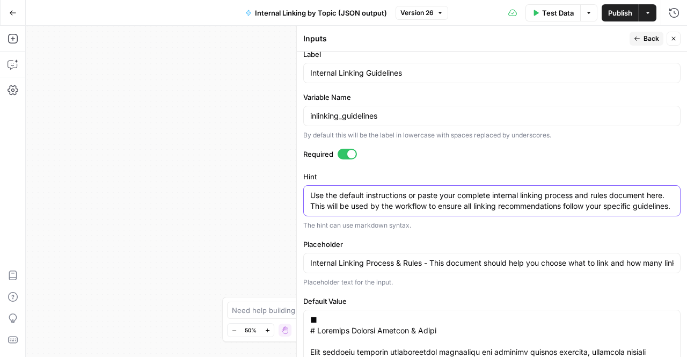
click at [432, 203] on textarea "Use the default instructions or paste your complete internal linking process an…" at bounding box center [491, 200] width 363 height 21
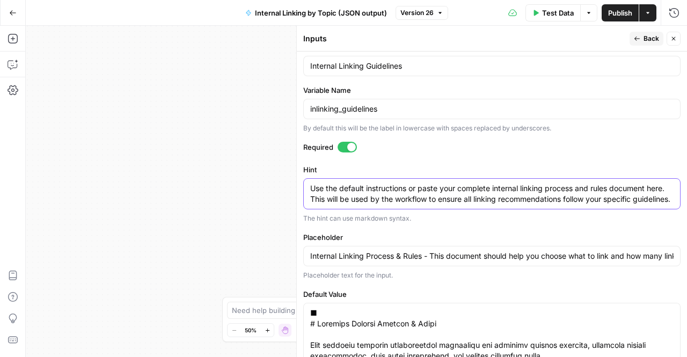
scroll to position [197, 0]
click at [432, 203] on textarea "Use the default instructions or paste your complete internal linking process an…" at bounding box center [491, 193] width 363 height 21
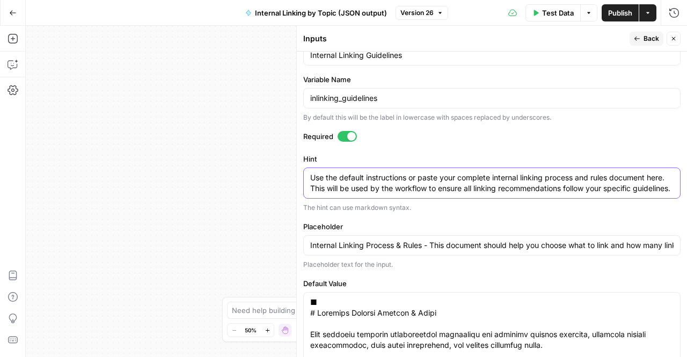
type textarea "Use the default instructions or paste your complete internal linking process an…"
click at [432, 199] on div "Use the default instructions or paste your complete internal linking process an…" at bounding box center [491, 182] width 377 height 31
click at [339, 194] on textarea "Use the default instructions or paste your complete internal linking process an…" at bounding box center [491, 182] width 363 height 21
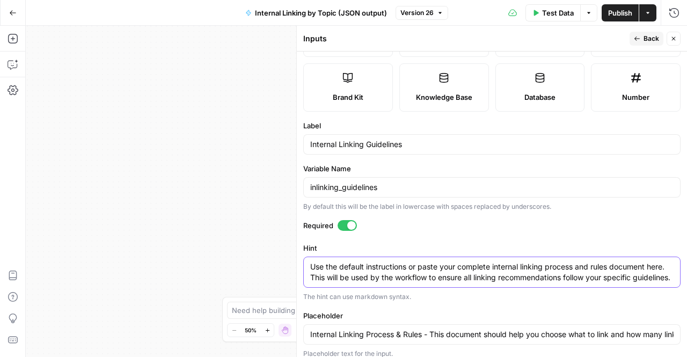
scroll to position [0, 0]
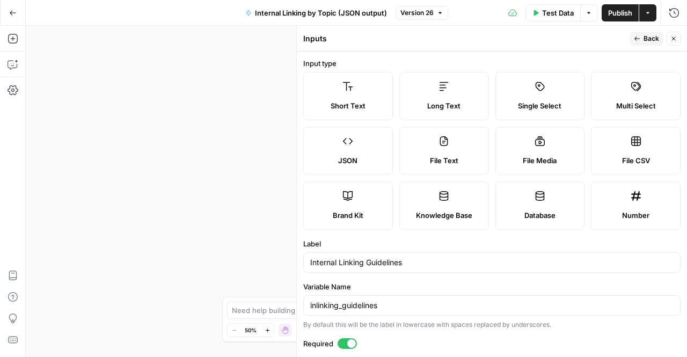
click at [648, 48] on header "Inputs Back Close" at bounding box center [492, 39] width 390 height 26
click at [646, 42] on span "Back" at bounding box center [652, 39] width 16 height 10
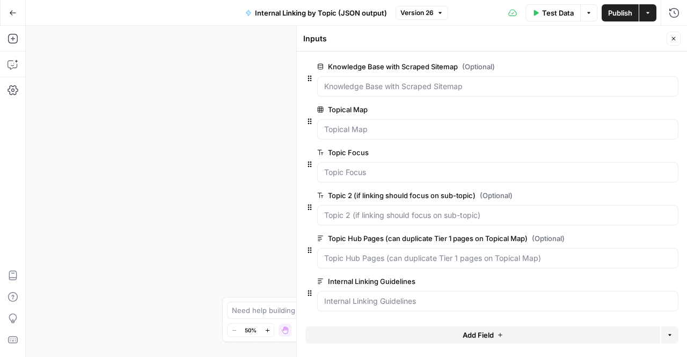
click at [672, 41] on icon "button" at bounding box center [673, 38] width 6 height 6
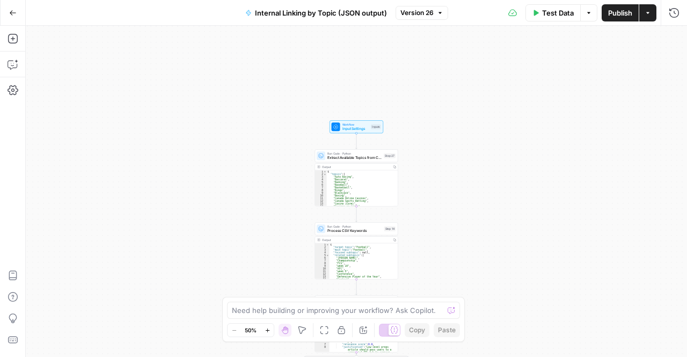
click at [537, 12] on icon "button" at bounding box center [536, 13] width 5 height 6
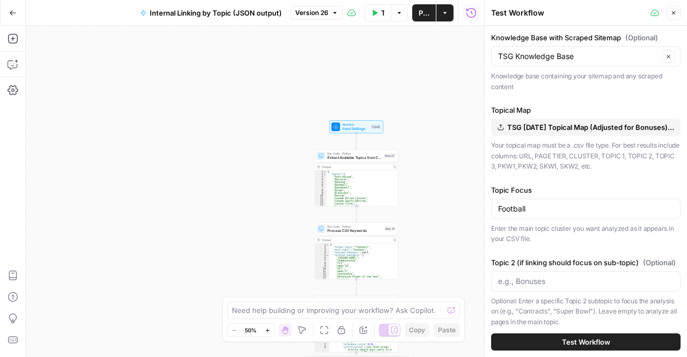
click at [528, 201] on div "Football" at bounding box center [585, 209] width 189 height 20
type input "Footbal"
drag, startPoint x: 528, startPoint y: 201, endPoint x: 569, endPoint y: 183, distance: 45.2
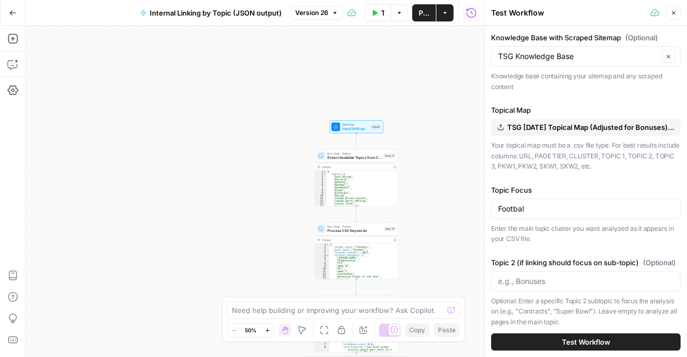
click at [666, 17] on div "Close" at bounding box center [666, 13] width 30 height 14
click at [678, 10] on button "Close" at bounding box center [674, 13] width 14 height 14
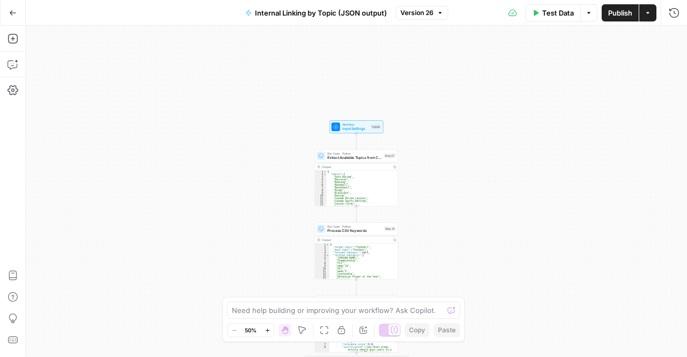
click at [665, 16] on div "Test Data Options Publish Actions Run History" at bounding box center [567, 12] width 239 height 25
click at [674, 10] on icon "button" at bounding box center [674, 13] width 11 height 11
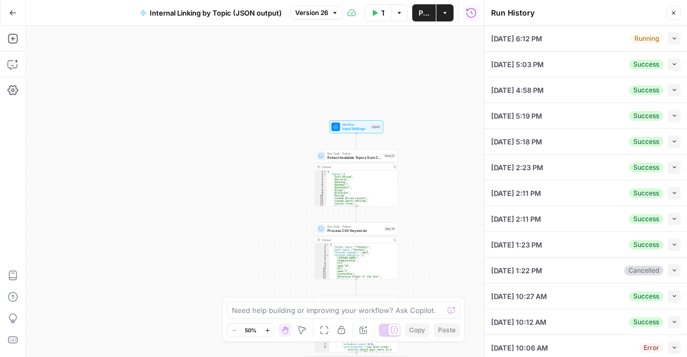
click at [674, 14] on icon "button" at bounding box center [673, 13] width 6 height 6
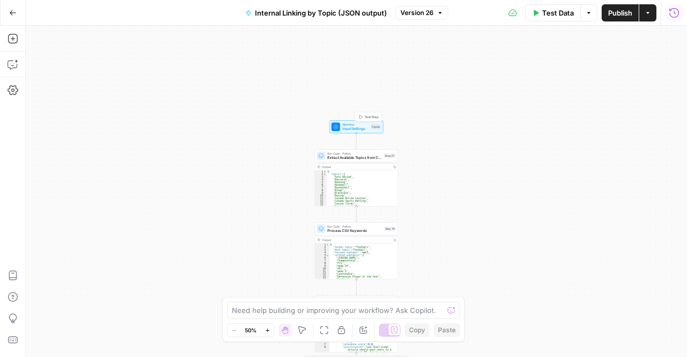
click at [344, 129] on span "Input Settings" at bounding box center [355, 128] width 27 height 5
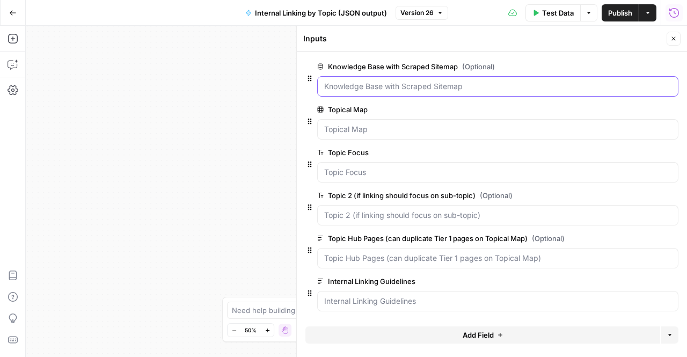
click at [484, 84] on Sitemap "Knowledge Base with Scraped Sitemap (Optional)" at bounding box center [497, 86] width 347 height 11
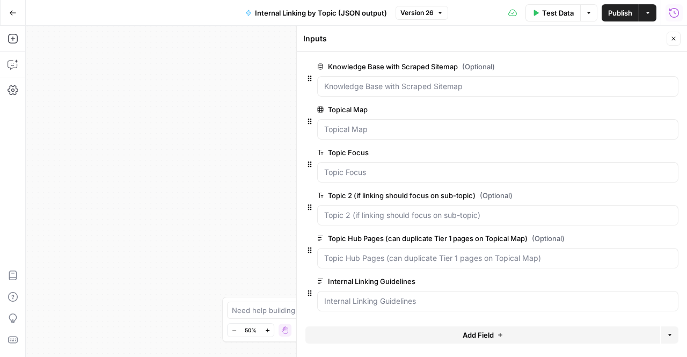
click at [643, 68] on span "edit field" at bounding box center [638, 66] width 24 height 9
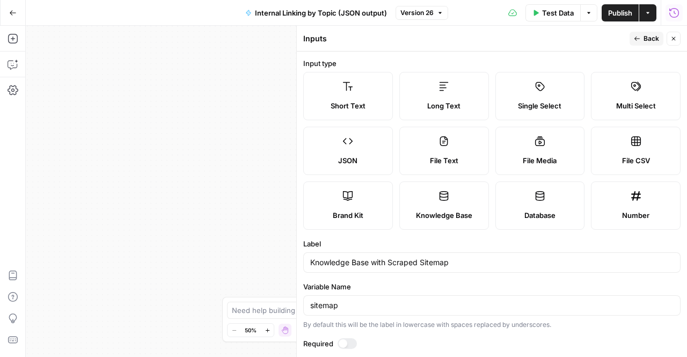
scroll to position [113, 0]
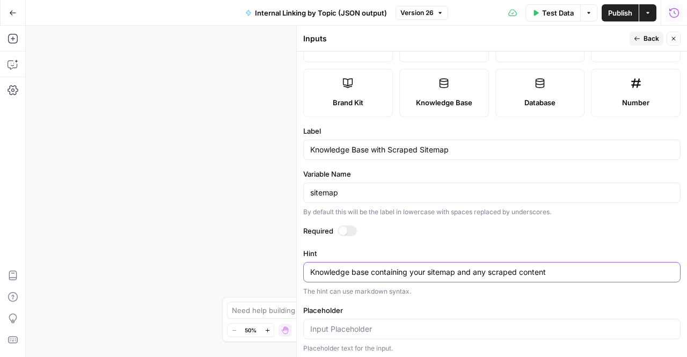
click at [310, 267] on textarea "Knowledge base containing your sitemap and any scraped content" at bounding box center [491, 272] width 363 height 11
drag, startPoint x: 454, startPoint y: 268, endPoint x: 479, endPoint y: 273, distance: 25.3
click at [479, 273] on textarea "For best results add a Knowledge base containing your sitemap and any scraped c…" at bounding box center [491, 272] width 363 height 11
click at [568, 272] on textarea "For best results add a Knowledge base including your up to date scraped content" at bounding box center [491, 272] width 363 height 11
click at [612, 273] on textarea "For best results add a Knowledge base including your up to date scraped content" at bounding box center [491, 272] width 363 height 11
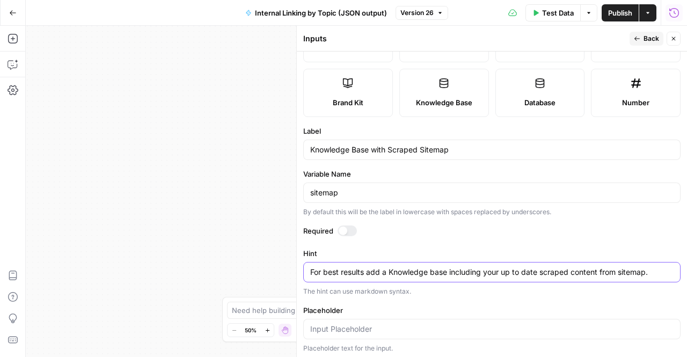
click at [379, 272] on textarea "For best results add a Knowledge base including your up to date scraped content…" at bounding box center [491, 272] width 363 height 11
type textarea "For best results add a Knowledge base including your up to date scraped content…"
click at [648, 34] on span "Back" at bounding box center [652, 39] width 16 height 10
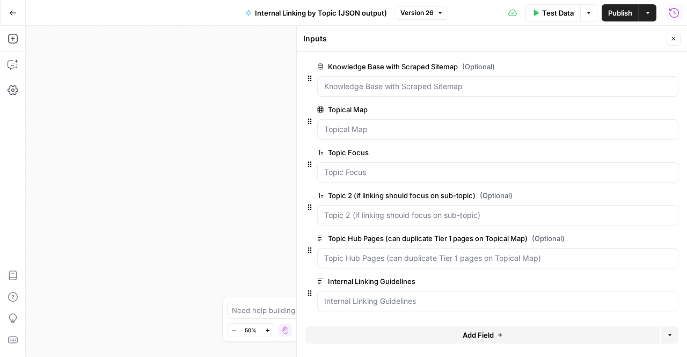
click at [625, 16] on span "Publish" at bounding box center [620, 13] width 24 height 11
click at [670, 43] on button "Close" at bounding box center [674, 39] width 14 height 14
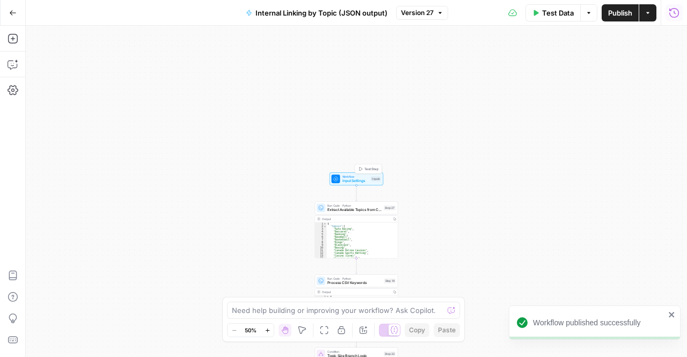
click at [339, 183] on div "Workflow Input Settings Inputs Test Step" at bounding box center [356, 178] width 49 height 9
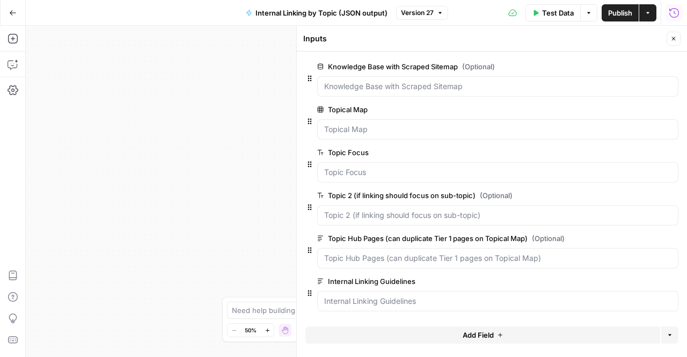
click at [677, 36] on button "Close" at bounding box center [674, 39] width 14 height 14
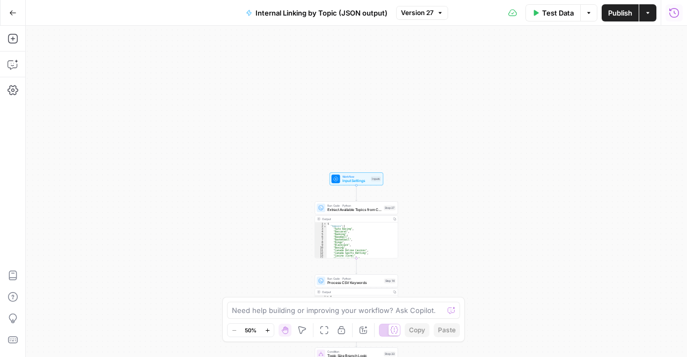
click at [285, 14] on span "Internal Linking by Topic (JSON output)" at bounding box center [322, 13] width 132 height 11
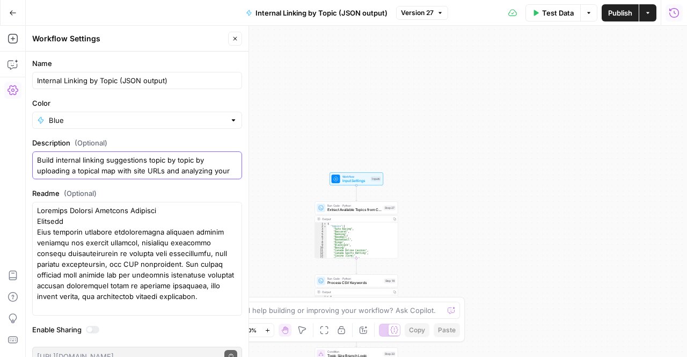
click at [166, 155] on textarea "Build internal linking suggestions topic by topic by uploading a topical map wi…" at bounding box center [137, 165] width 200 height 21
click at [105, 162] on textarea "Build internal linking suggestions topic by topic by uploading a topical map wi…" at bounding box center [137, 165] width 200 height 21
click at [147, 155] on textarea "Build internal linking suggestions topic by topic by uploading a topical map wi…" at bounding box center [137, 165] width 200 height 21
click at [134, 174] on textarea "Build internal linking suggestions for your website from the ground up, topic b…" at bounding box center [137, 165] width 200 height 21
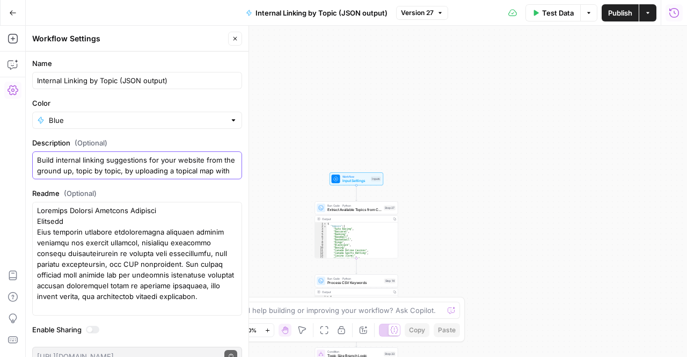
scroll to position [21, 0]
click at [112, 166] on textarea "Build internal linking suggestions for your website from the ground up, topic b…" at bounding box center [137, 165] width 200 height 21
click at [90, 171] on textarea "Build internal linking suggestions for your website from the ground up, topic b…" at bounding box center [137, 165] width 200 height 21
click at [210, 163] on textarea "Build internal linking suggestions for your website from the ground up, topic b…" at bounding box center [137, 165] width 200 height 21
type textarea "Build internal linking suggestions for your website from the ground up, topic b…"
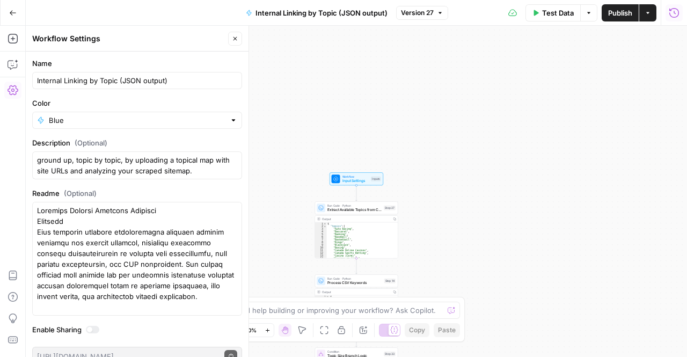
click at [174, 184] on form "Name Internal Linking by Topic (JSON output) Color Blue Description (Optional) …" at bounding box center [137, 212] width 223 height 321
click at [617, 5] on button "Publish" at bounding box center [620, 12] width 37 height 17
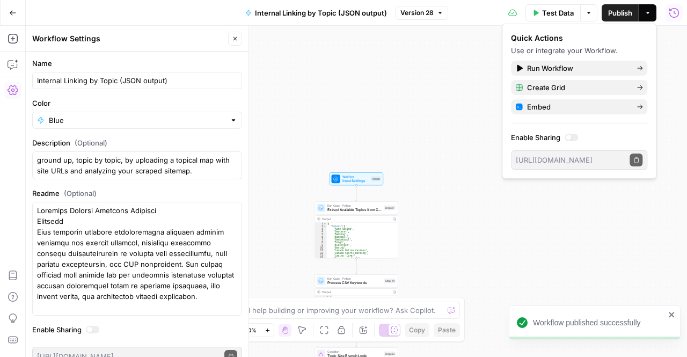
click at [238, 42] on button "Close" at bounding box center [235, 39] width 14 height 14
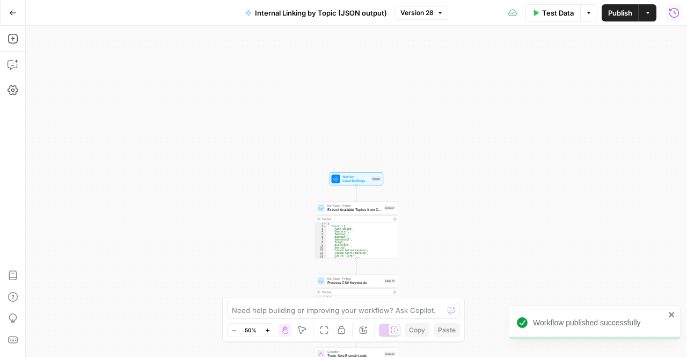
click at [18, 9] on button "Go Back" at bounding box center [12, 12] width 19 height 19
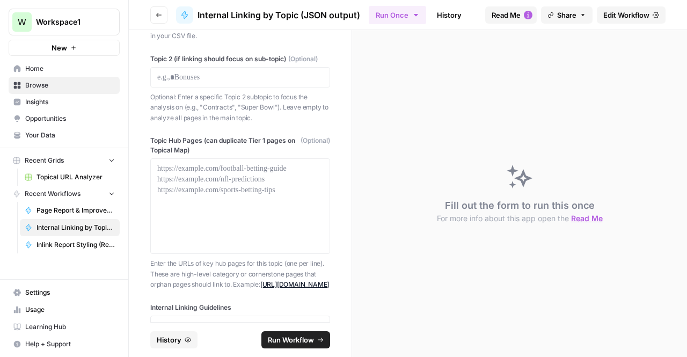
scroll to position [220, 0]
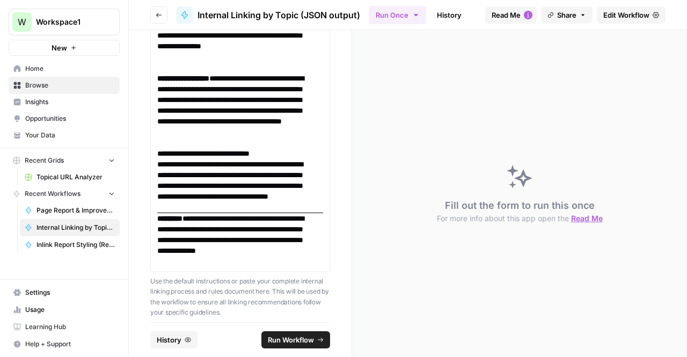
scroll to position [2295, 0]
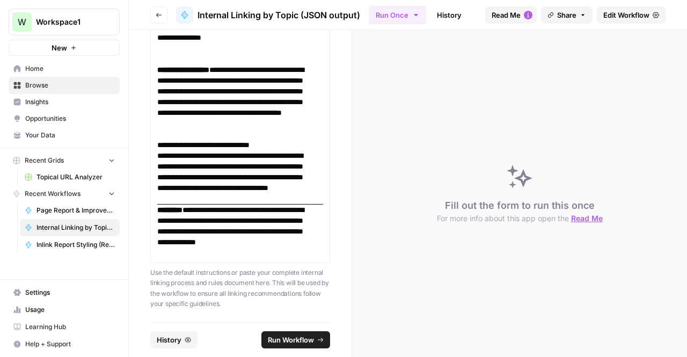
click at [188, 288] on p "Use the default instructions or paste your complete internal linking process an…" at bounding box center [240, 288] width 180 height 42
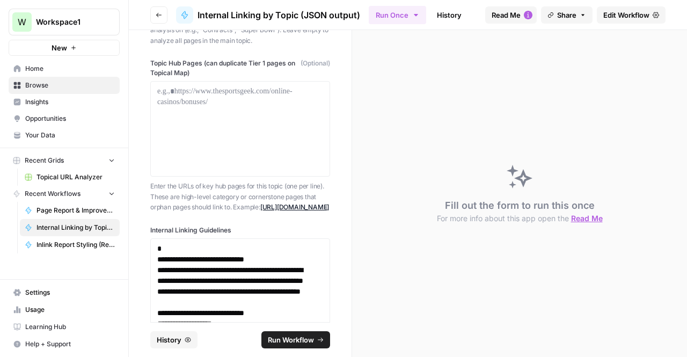
scroll to position [294, 0]
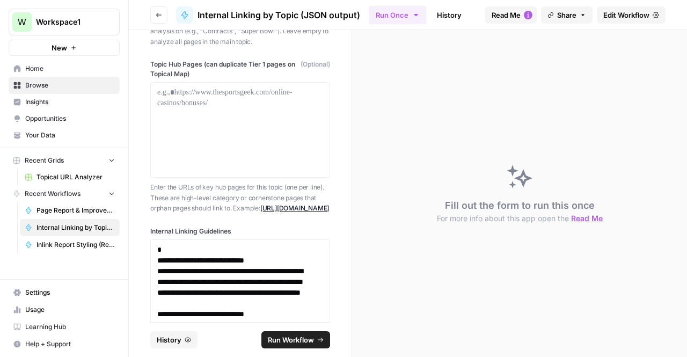
click at [265, 190] on p "Enter the URLs of key hub pages for this topic (one per line). These are high-l…" at bounding box center [240, 198] width 180 height 32
click at [265, 192] on p "Enter the URLs of key hub pages for this topic (one per line). These are high-l…" at bounding box center [240, 198] width 180 height 32
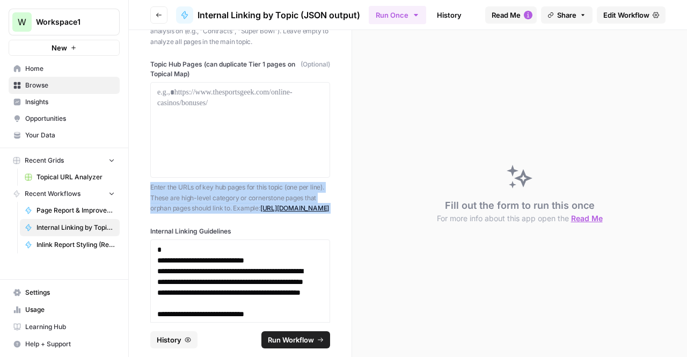
click at [265, 192] on p "Enter the URLs of key hub pages for this topic (one per line). These are high-l…" at bounding box center [240, 198] width 180 height 32
click at [274, 203] on p "Enter the URLs of key hub pages for this topic (one per line). These are high-l…" at bounding box center [240, 198] width 180 height 32
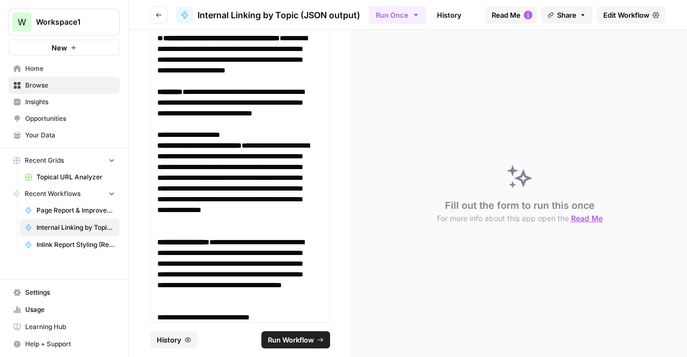
scroll to position [2295, 0]
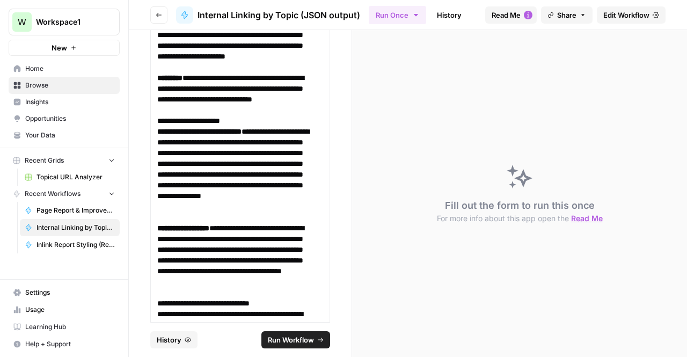
scroll to position [2295, 0]
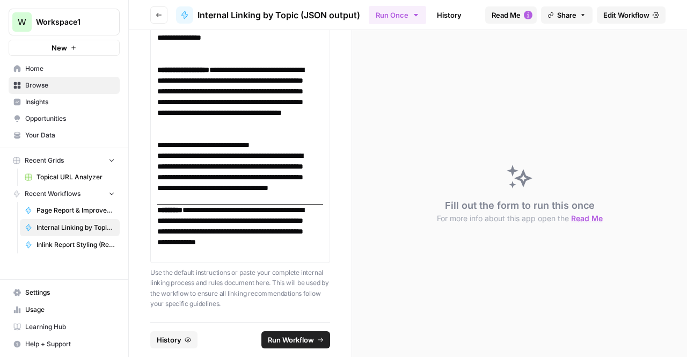
click at [244, 287] on p "Use the default instructions or paste your complete internal linking process an…" at bounding box center [240, 288] width 180 height 42
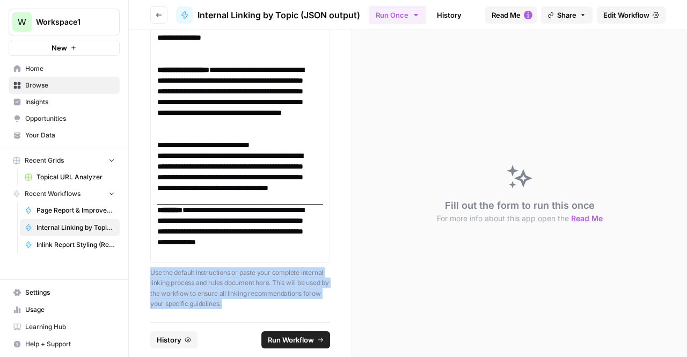
click at [244, 287] on p "Use the default instructions or paste your complete internal linking process an…" at bounding box center [240, 288] width 180 height 42
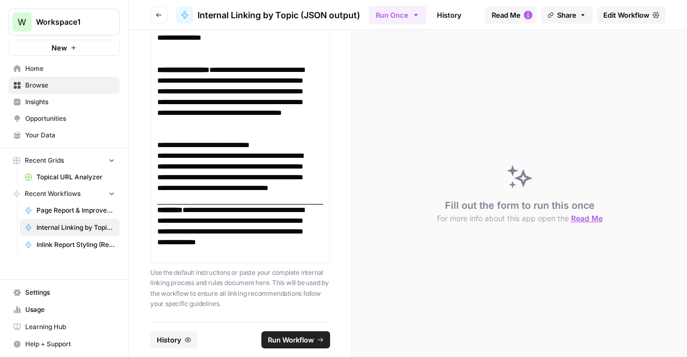
click at [255, 291] on p "Use the default instructions or paste your complete internal linking process an…" at bounding box center [240, 288] width 180 height 42
click at [229, 297] on p "Use the default instructions or paste your complete internal linking process an…" at bounding box center [240, 288] width 180 height 42
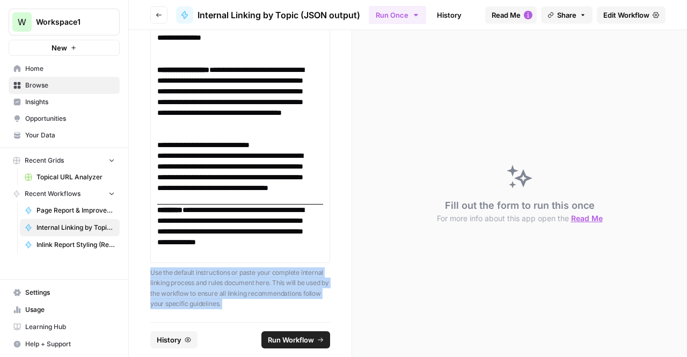
click at [229, 297] on p "Use the default instructions or paste your complete internal linking process an…" at bounding box center [240, 288] width 180 height 42
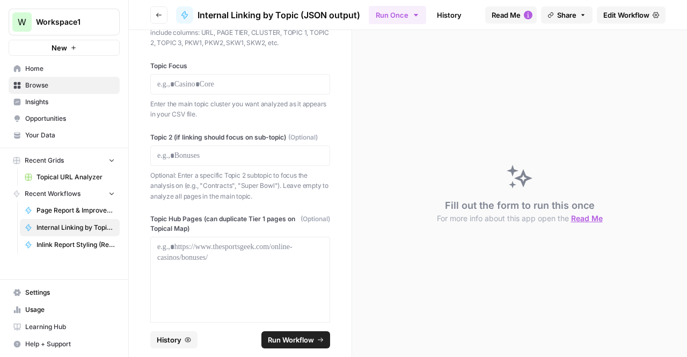
scroll to position [0, 0]
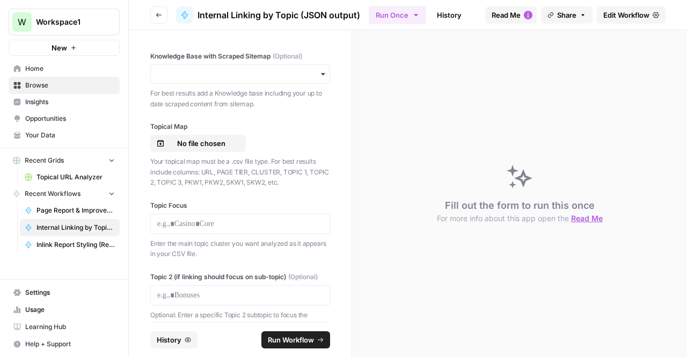
click at [154, 4] on header "Go back Internal Linking by Topic (JSON output) Run Once History Analytics Inte…" at bounding box center [408, 15] width 558 height 30
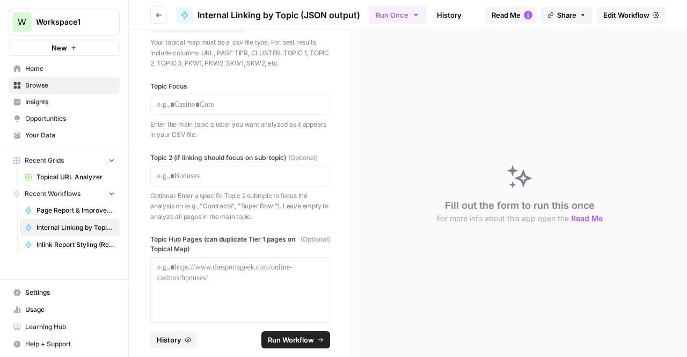
scroll to position [144, 0]
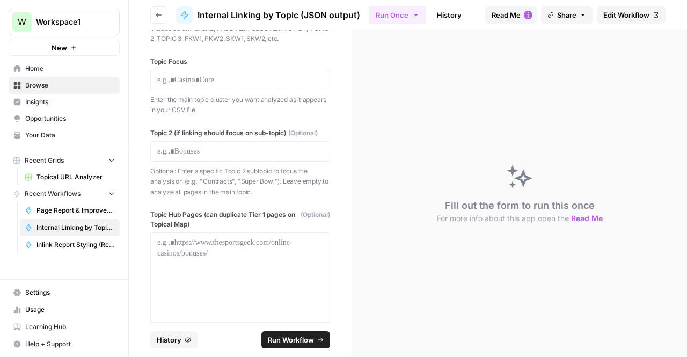
click at [235, 206] on div "**********" at bounding box center [240, 176] width 223 height 292
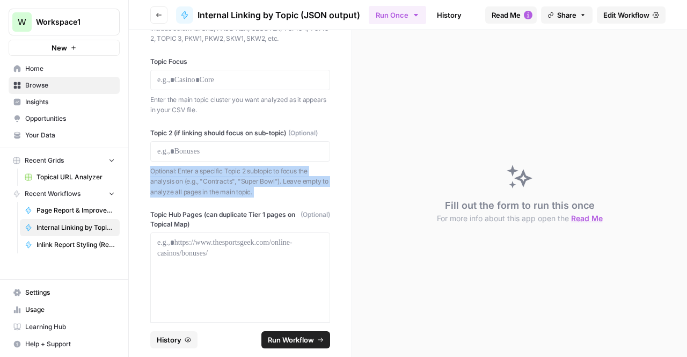
click at [235, 206] on div "**********" at bounding box center [240, 176] width 223 height 292
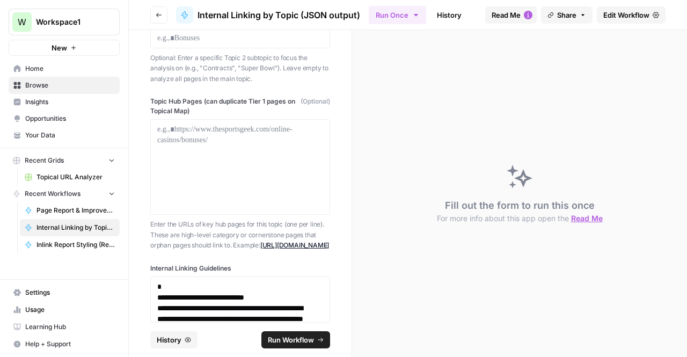
scroll to position [396, 0]
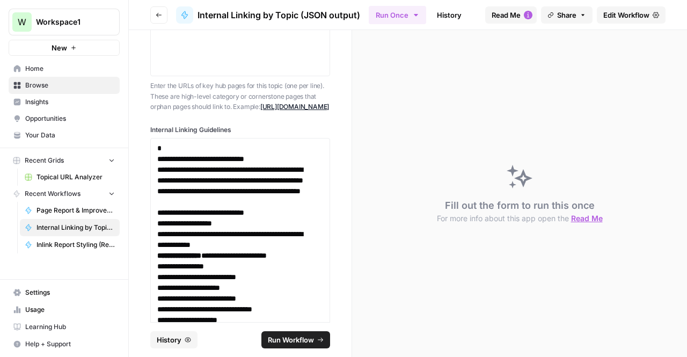
click at [161, 16] on icon "button" at bounding box center [159, 15] width 6 height 6
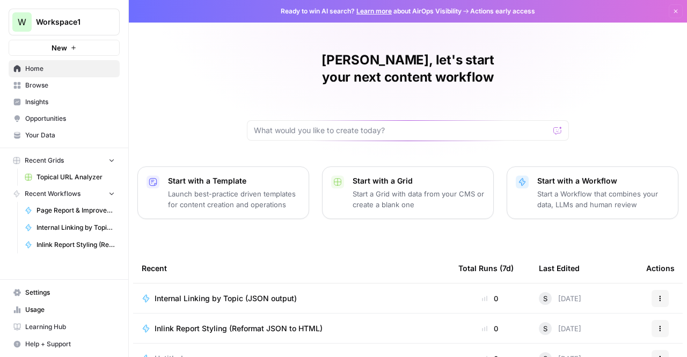
scroll to position [136, 0]
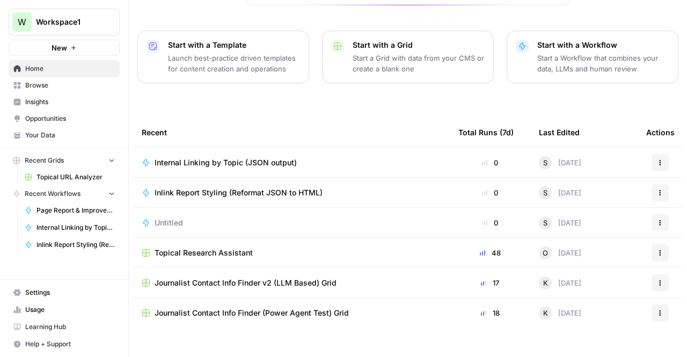
click at [317, 157] on div "Internal Linking by Topic (JSON output)" at bounding box center [292, 162] width 300 height 11
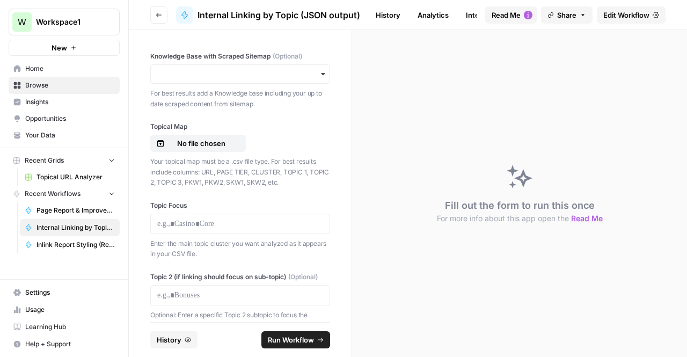
scroll to position [0, 86]
drag, startPoint x: 430, startPoint y: 16, endPoint x: 429, endPoint y: 23, distance: 6.5
click at [429, 23] on div "Run Once History Analytics Integrate" at bounding box center [423, 14] width 108 height 21
click at [439, 3] on header "Go back Internal Linking by Topic (JSON output) Run Once History Analytics Inte…" at bounding box center [408, 15] width 558 height 30
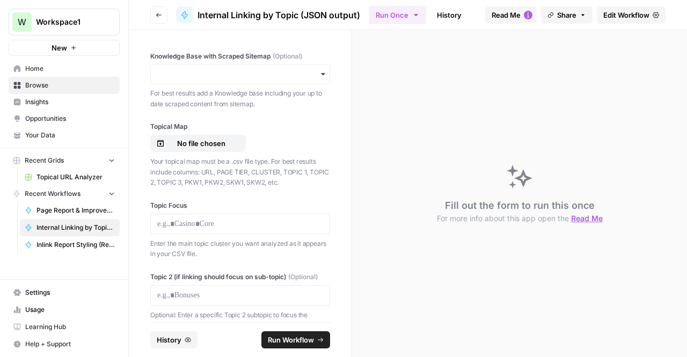
click at [441, 7] on link "History" at bounding box center [449, 14] width 38 height 17
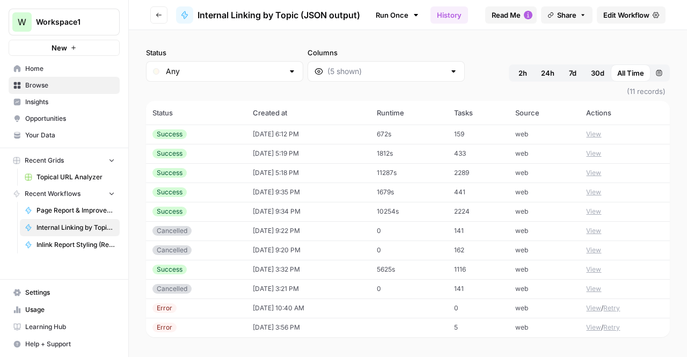
click at [432, 133] on td "672s" at bounding box center [408, 134] width 77 height 19
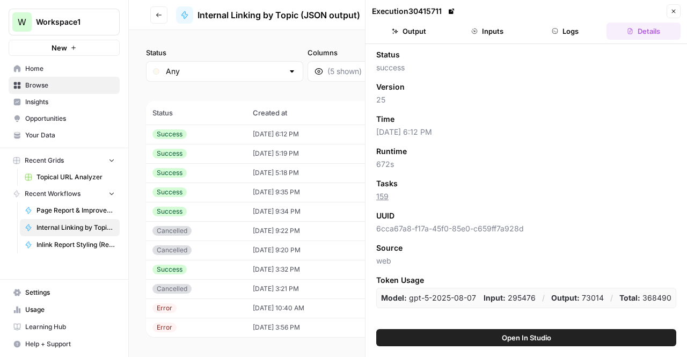
click at [492, 23] on button "Inputs" at bounding box center [487, 31] width 74 height 17
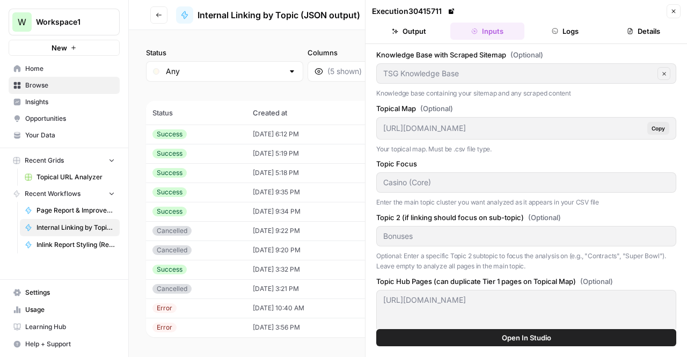
click at [389, 35] on button "Output" at bounding box center [409, 31] width 74 height 17
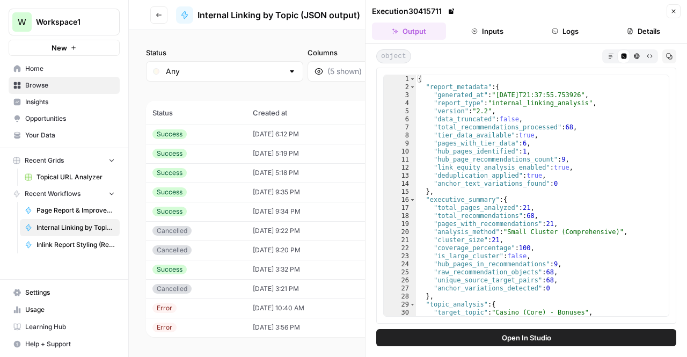
click at [670, 7] on button "Close" at bounding box center [674, 11] width 14 height 14
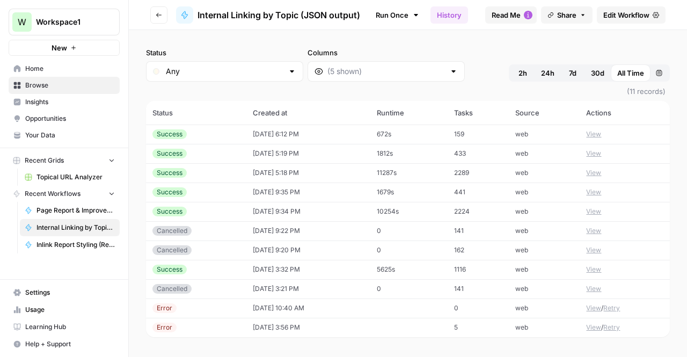
drag, startPoint x: 418, startPoint y: 153, endPoint x: 399, endPoint y: 139, distance: 23.4
click at [399, 139] on tbody "Success [DATE] 6:12 PM 672s 159 web View Success [DATE] 5:19 PM 1812s 433 web V…" at bounding box center [408, 231] width 524 height 213
click at [441, 112] on th "Runtime" at bounding box center [408, 113] width 77 height 24
click at [434, 134] on td "672s" at bounding box center [408, 134] width 77 height 19
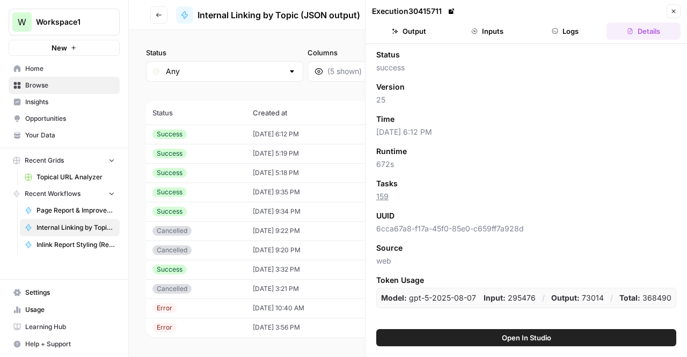
click at [669, 14] on button "Close" at bounding box center [674, 11] width 14 height 14
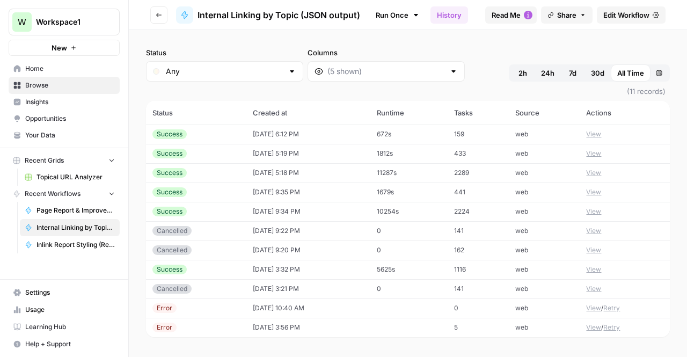
click at [343, 129] on td "[DATE] 6:12 PM" at bounding box center [308, 134] width 124 height 19
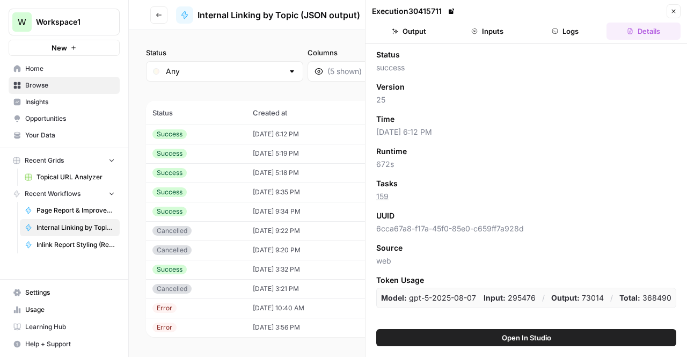
click at [561, 32] on button "Logs" at bounding box center [566, 31] width 74 height 17
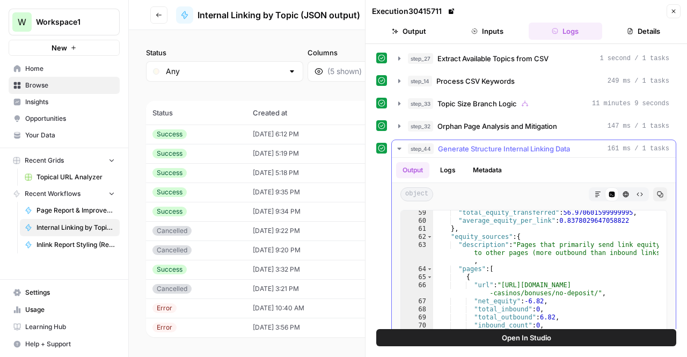
scroll to position [201, 0]
type textarea "**********"
click at [502, 237] on div ""total_equity_transferred" : 56.970601599999995 , "average_equity_per_link" : 0…" at bounding box center [545, 322] width 225 height 228
click at [658, 187] on button "Copy" at bounding box center [660, 194] width 14 height 14
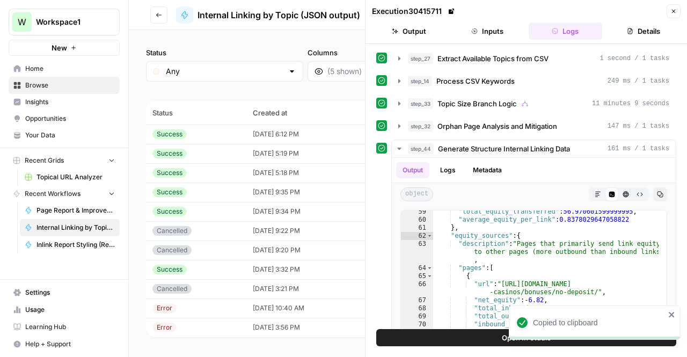
click at [162, 17] on button "Go back" at bounding box center [158, 14] width 17 height 17
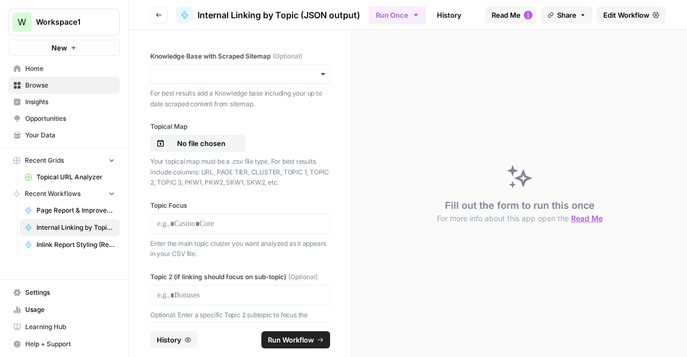
click at [152, 11] on button "Go back" at bounding box center [158, 14] width 17 height 17
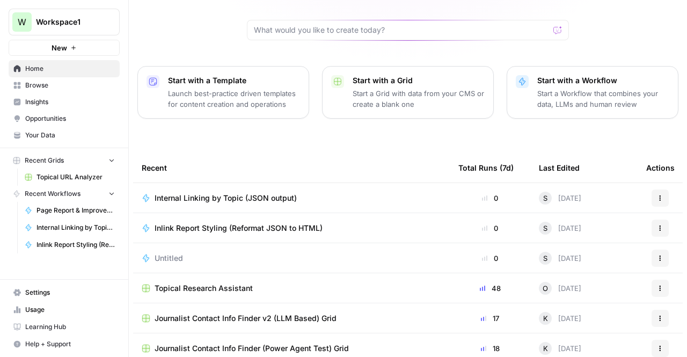
scroll to position [101, 0]
click at [313, 192] on div "Internal Linking by Topic (JSON output)" at bounding box center [292, 197] width 300 height 11
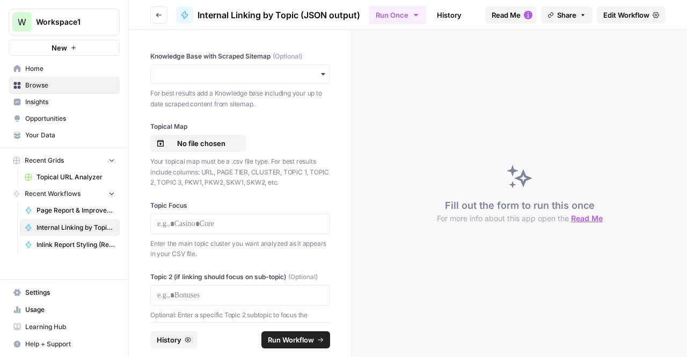
click at [158, 21] on button "Go back" at bounding box center [158, 14] width 17 height 17
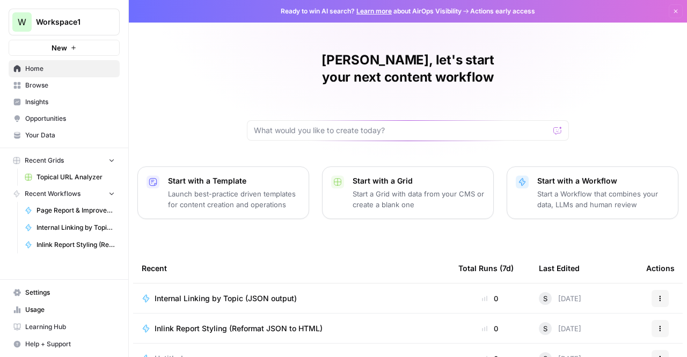
click at [245, 318] on td "Inlink Report Styling (Reformat JSON to HTML)" at bounding box center [291, 328] width 317 height 30
click at [245, 316] on td "Inlink Report Styling (Reformat JSON to HTML)" at bounding box center [291, 328] width 317 height 30
click at [250, 323] on span "Inlink Report Styling (Reformat JSON to HTML)" at bounding box center [239, 328] width 168 height 11
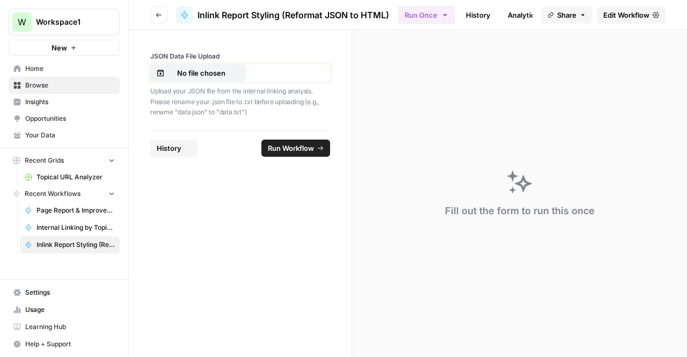
click at [211, 77] on p "No file chosen" at bounding box center [201, 73] width 69 height 11
click at [294, 137] on footer "Reset History Run Workflow" at bounding box center [240, 147] width 180 height 35
click at [294, 145] on span "Run Workflow" at bounding box center [291, 148] width 46 height 11
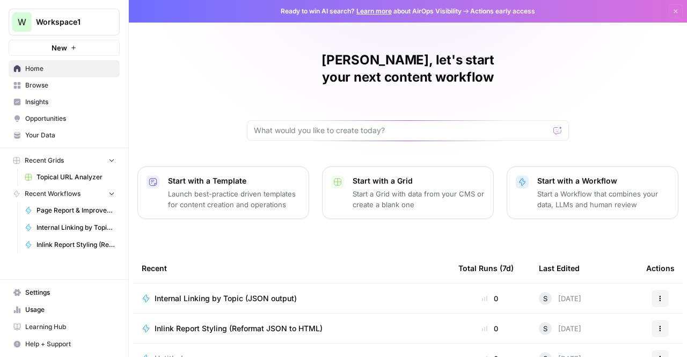
click at [246, 293] on span "Internal Linking by Topic (JSON output)" at bounding box center [226, 298] width 142 height 11
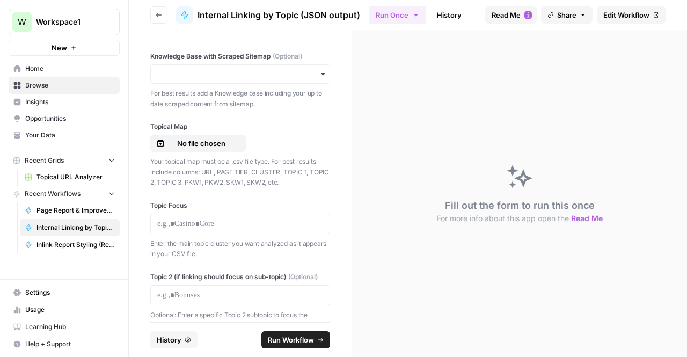
click at [455, 11] on link "History" at bounding box center [449, 14] width 38 height 17
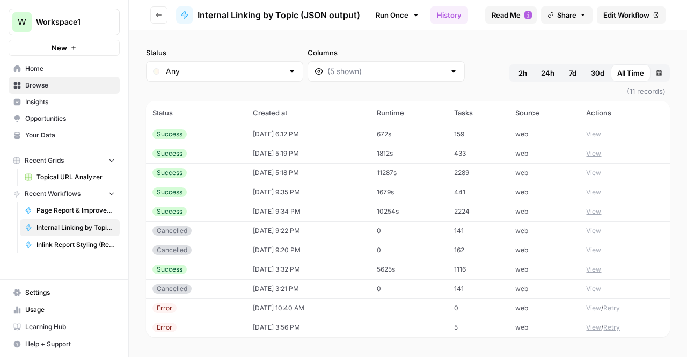
click at [458, 136] on td "159" at bounding box center [478, 134] width 61 height 19
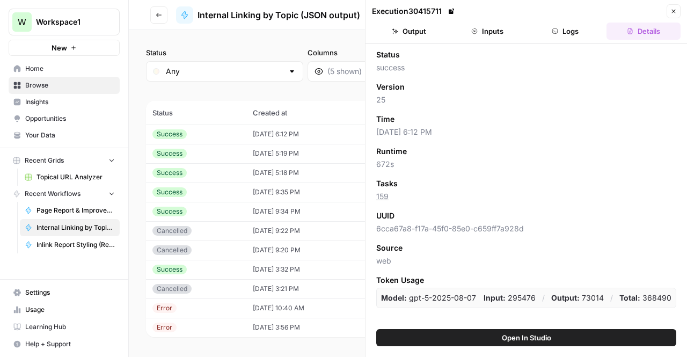
click at [400, 35] on button "Output" at bounding box center [409, 31] width 74 height 17
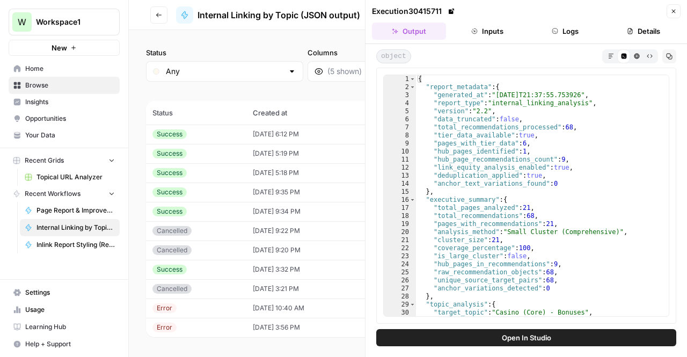
click at [669, 57] on icon "button" at bounding box center [669, 56] width 6 height 6
click at [158, 8] on button "Go back" at bounding box center [158, 14] width 17 height 17
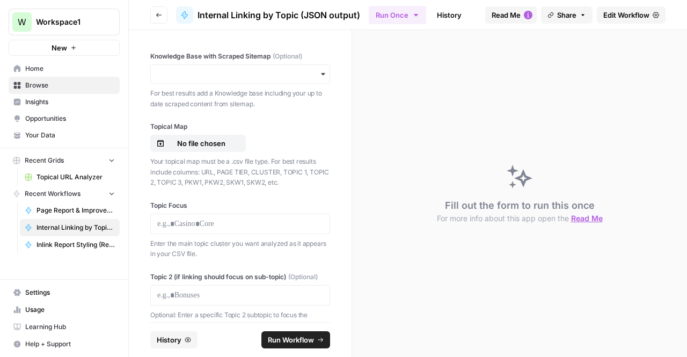
scroll to position [2, 0]
click at [78, 243] on span "Inlink Report Styling (Reformat JSON to HTML)" at bounding box center [76, 245] width 78 height 10
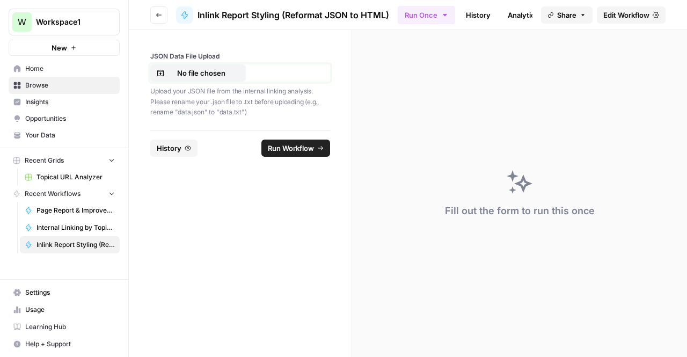
click at [223, 75] on p "No file chosen" at bounding box center [201, 73] width 69 height 11
click at [272, 155] on button "Run Workflow" at bounding box center [295, 148] width 69 height 17
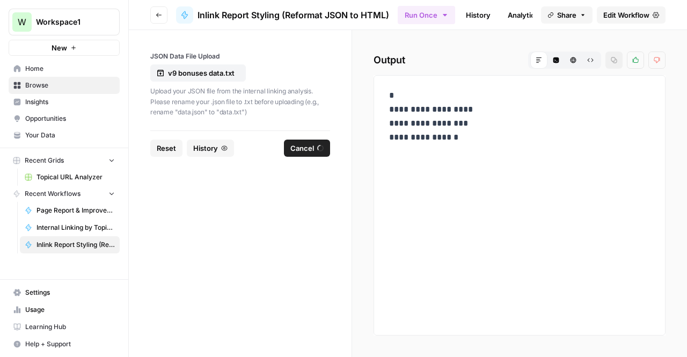
click at [486, 10] on link "History" at bounding box center [478, 14] width 38 height 17
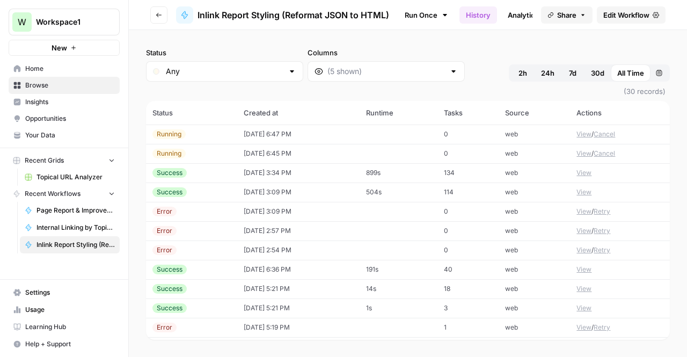
click at [323, 151] on td "[DATE] 6:45 PM" at bounding box center [298, 153] width 122 height 19
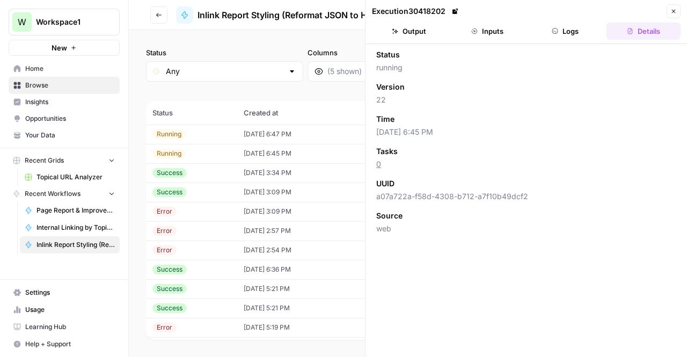
click at [420, 30] on button "Output" at bounding box center [409, 31] width 74 height 17
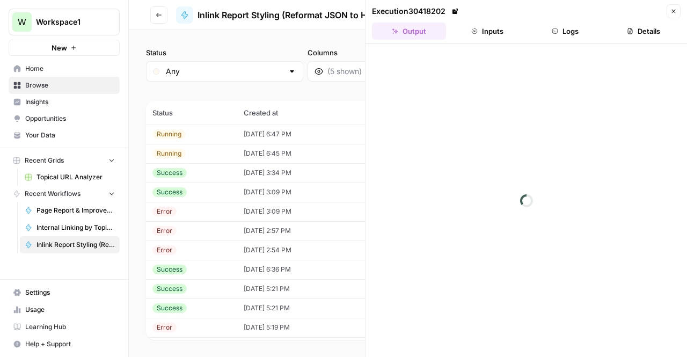
click at [682, 17] on header "Execution 30418202 Close Output Inputs Logs Details" at bounding box center [527, 22] width 322 height 44
click at [673, 3] on header "Execution 30418202 Close Output Inputs Logs Details" at bounding box center [527, 22] width 322 height 44
click at [674, 10] on icon "button" at bounding box center [673, 11] width 6 height 6
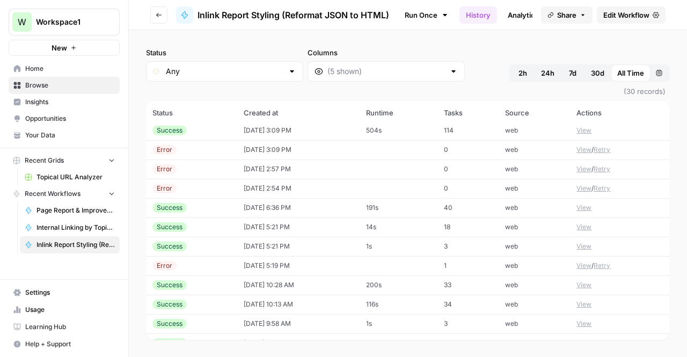
scroll to position [61, 0]
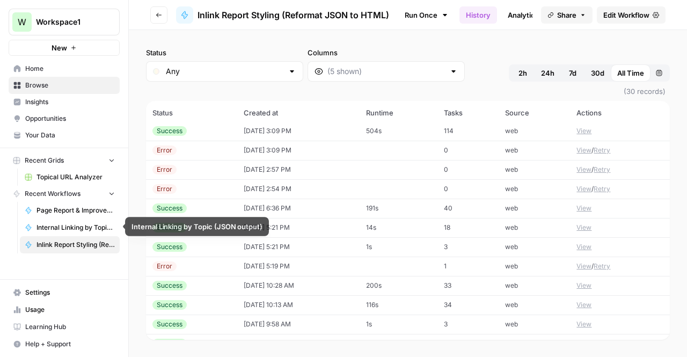
click at [70, 231] on link "Internal Linking by Topic (JSON output)" at bounding box center [70, 227] width 100 height 17
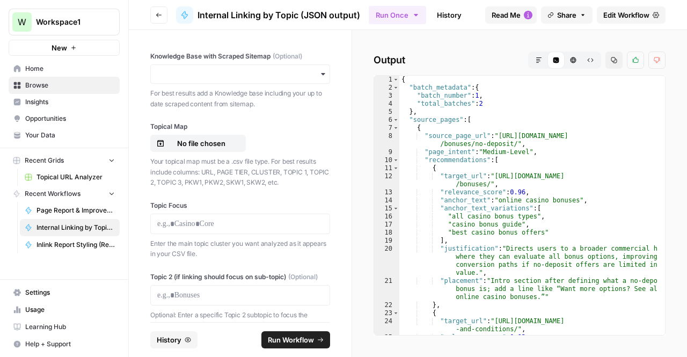
click at [438, 10] on link "History" at bounding box center [449, 14] width 38 height 17
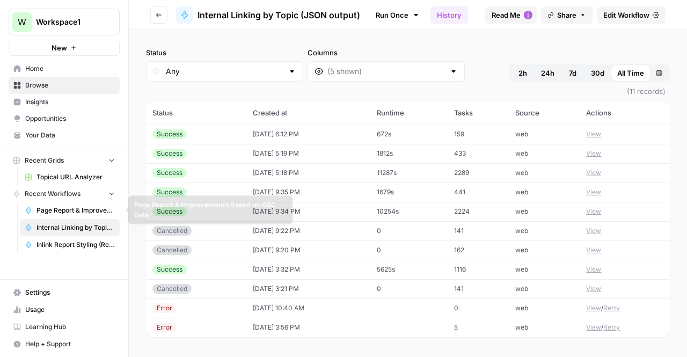
click at [63, 203] on link "Page Report & Improvements Based on GSC Data" at bounding box center [70, 210] width 100 height 17
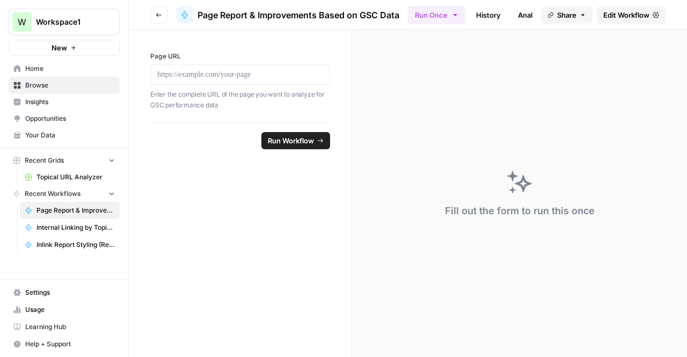
click at [475, 14] on link "History" at bounding box center [489, 14] width 38 height 17
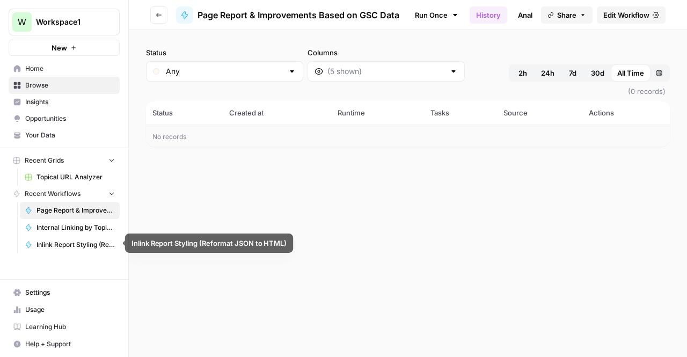
click at [78, 228] on span "Internal Linking by Topic (JSON output)" at bounding box center [76, 228] width 78 height 10
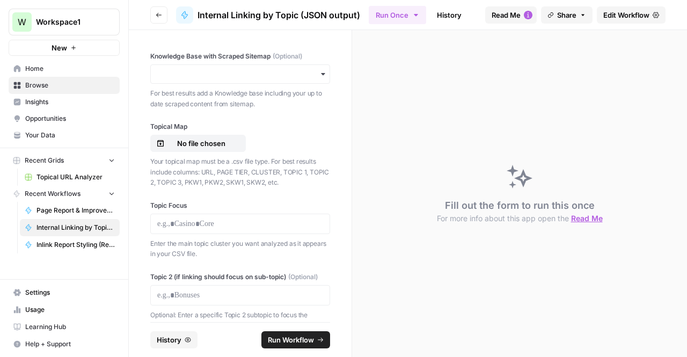
click at [456, 16] on link "History" at bounding box center [449, 14] width 38 height 17
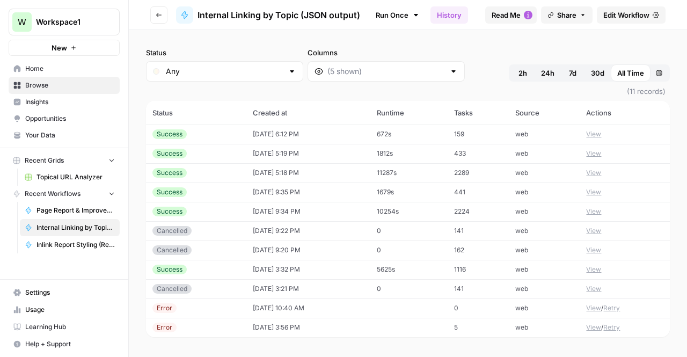
click at [456, 16] on link "History" at bounding box center [449, 14] width 38 height 17
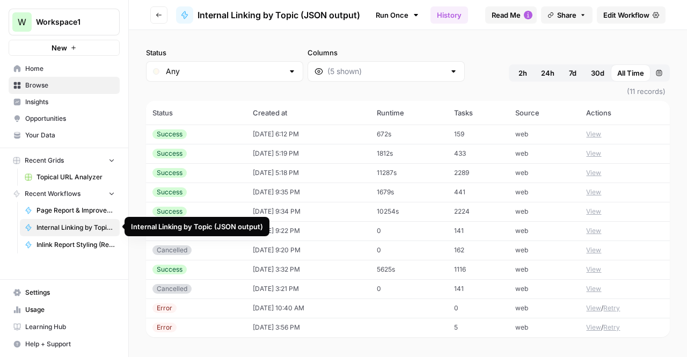
click at [71, 229] on span "Internal Linking by Topic (JSON output)" at bounding box center [76, 228] width 78 height 10
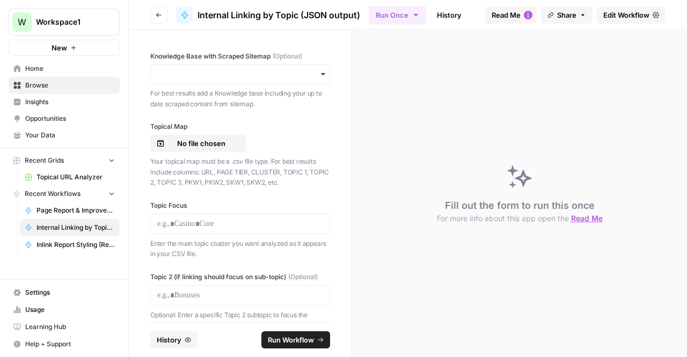
click at [74, 242] on span "Inlink Report Styling (Reformat JSON to HTML)" at bounding box center [76, 245] width 78 height 10
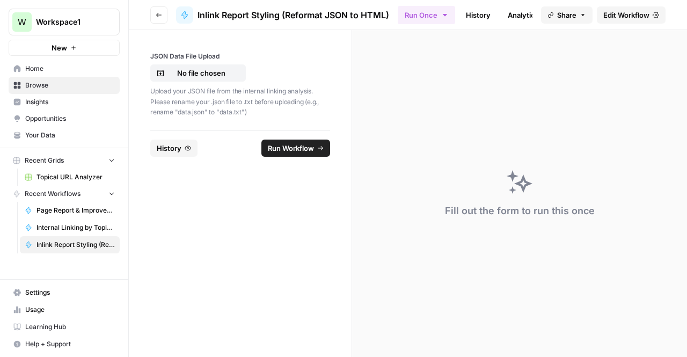
click at [470, 15] on link "History" at bounding box center [478, 14] width 38 height 17
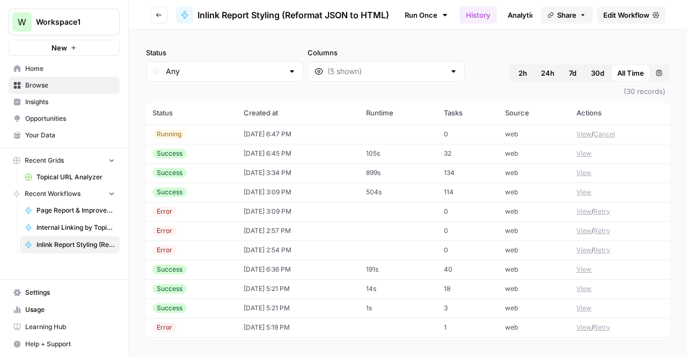
click at [582, 152] on button "View" at bounding box center [583, 154] width 15 height 10
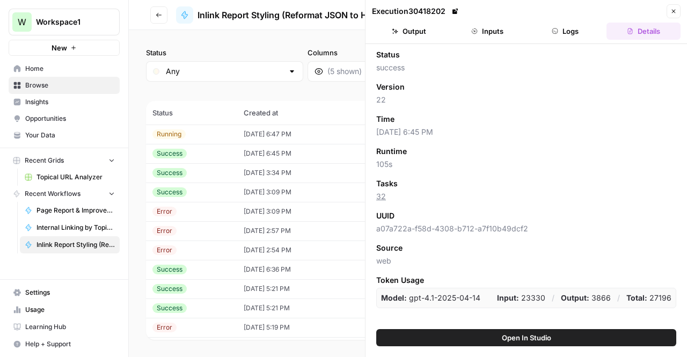
click at [408, 23] on button "Output" at bounding box center [409, 31] width 74 height 17
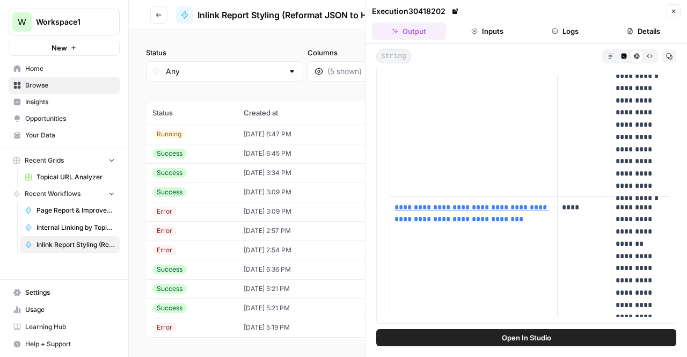
scroll to position [1138, 0]
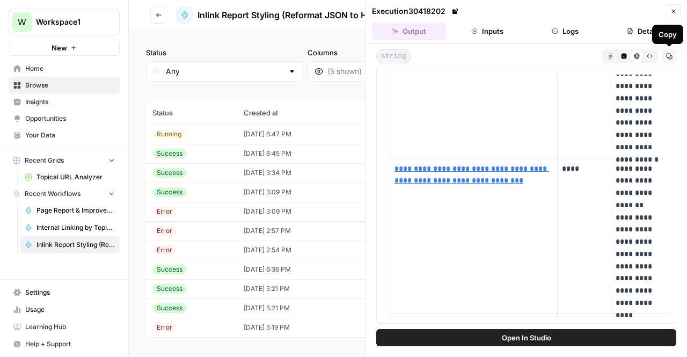
click at [622, 57] on icon "button" at bounding box center [623, 55] width 5 height 5
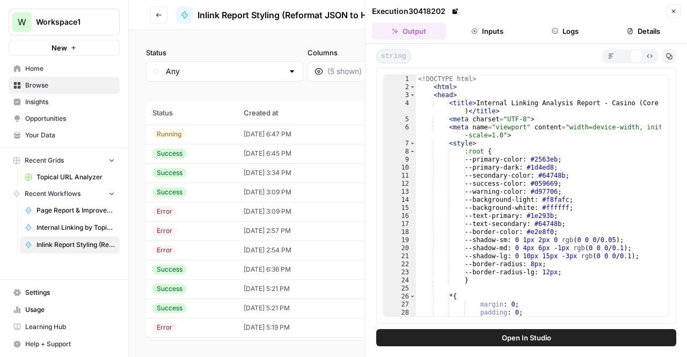
scroll to position [0, 0]
click at [668, 55] on icon "button" at bounding box center [669, 56] width 6 height 6
